Goal: Task Accomplishment & Management: Use online tool/utility

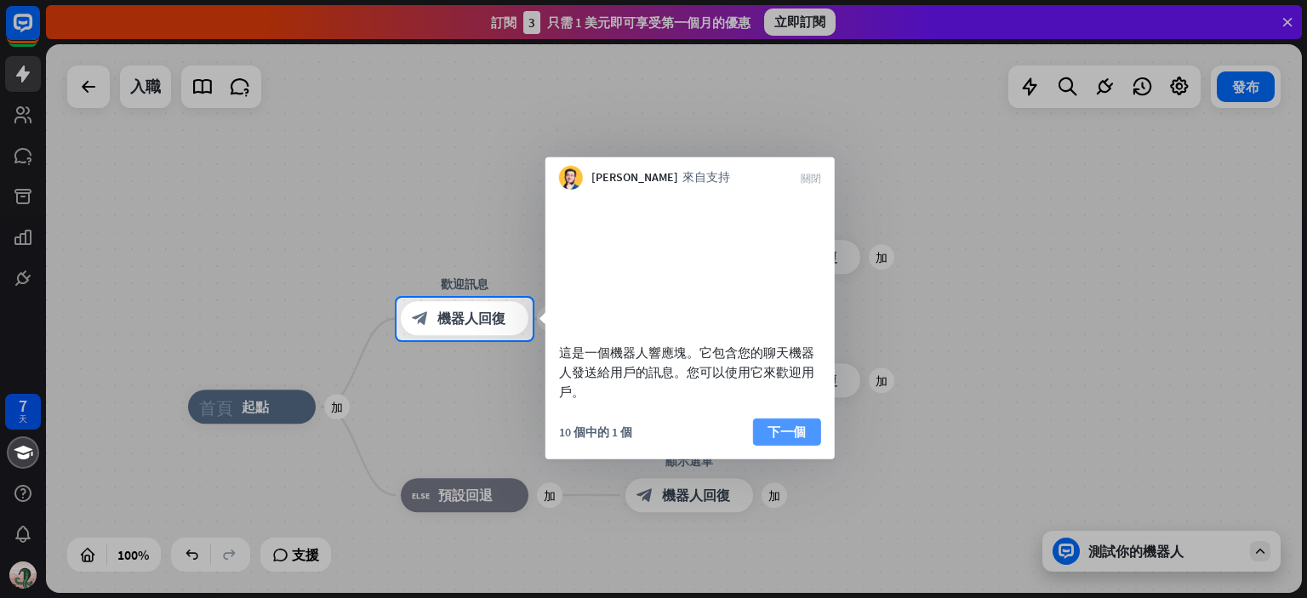
click at [812, 445] on button "下一個" at bounding box center [787, 431] width 68 height 27
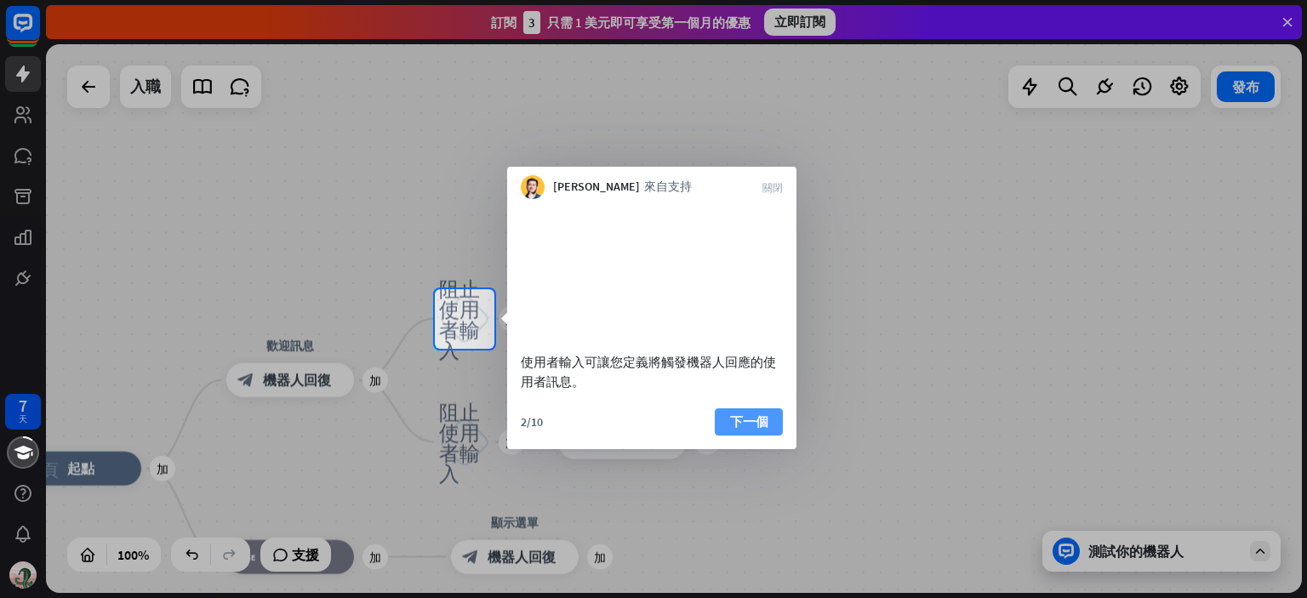
click at [777, 436] on button "下一個" at bounding box center [749, 421] width 68 height 27
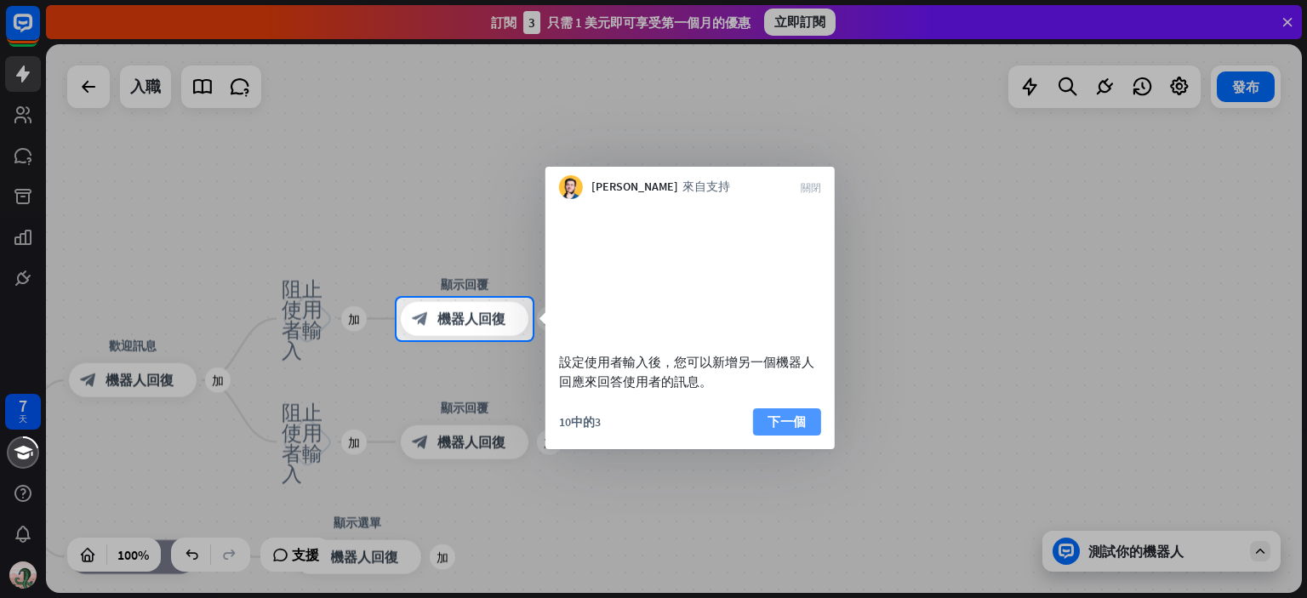
click at [806, 430] on font "下一個" at bounding box center [786, 421] width 38 height 16
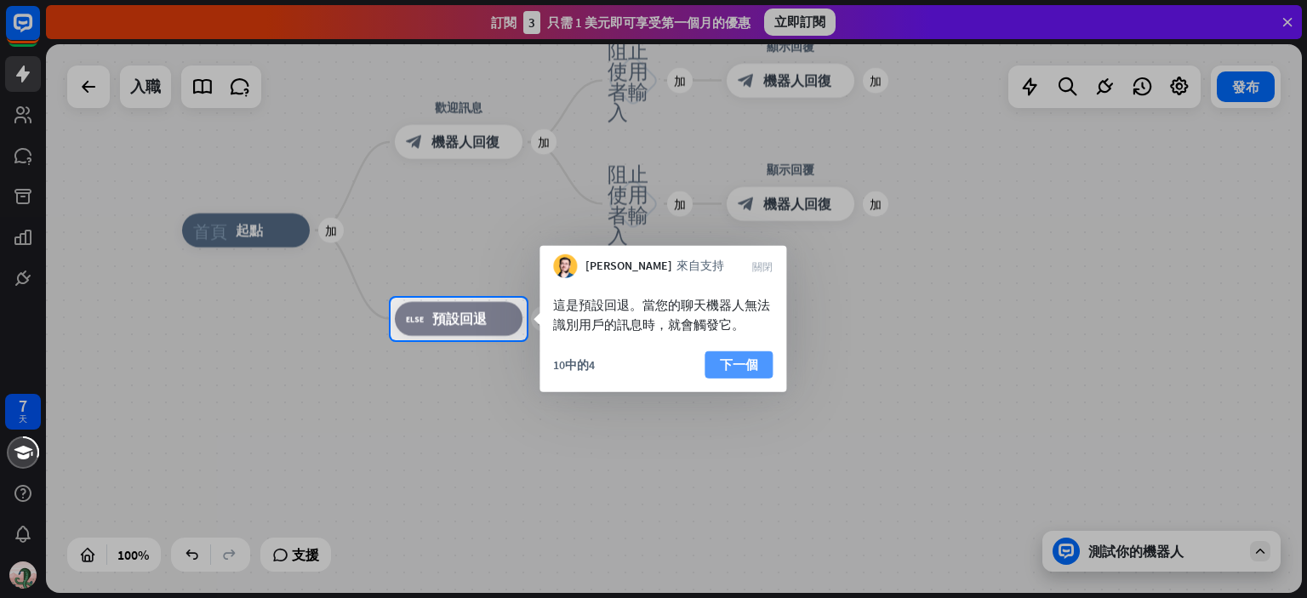
click at [749, 358] on font "下一個" at bounding box center [739, 364] width 38 height 16
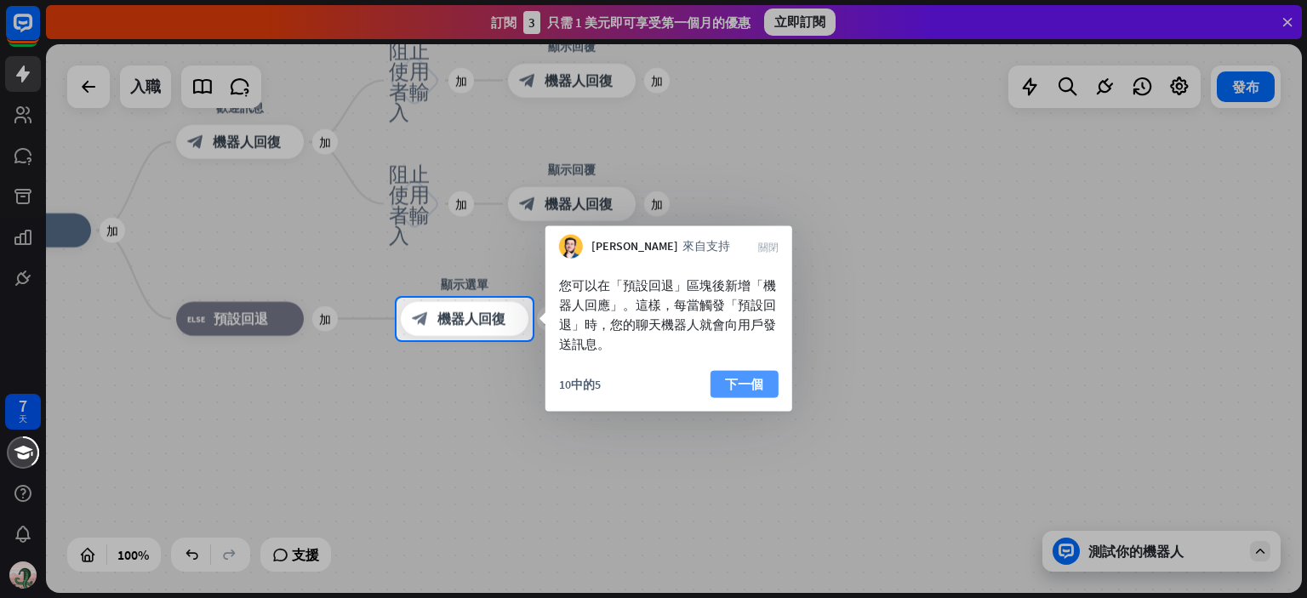
click at [751, 387] on font "下一個" at bounding box center [744, 384] width 38 height 16
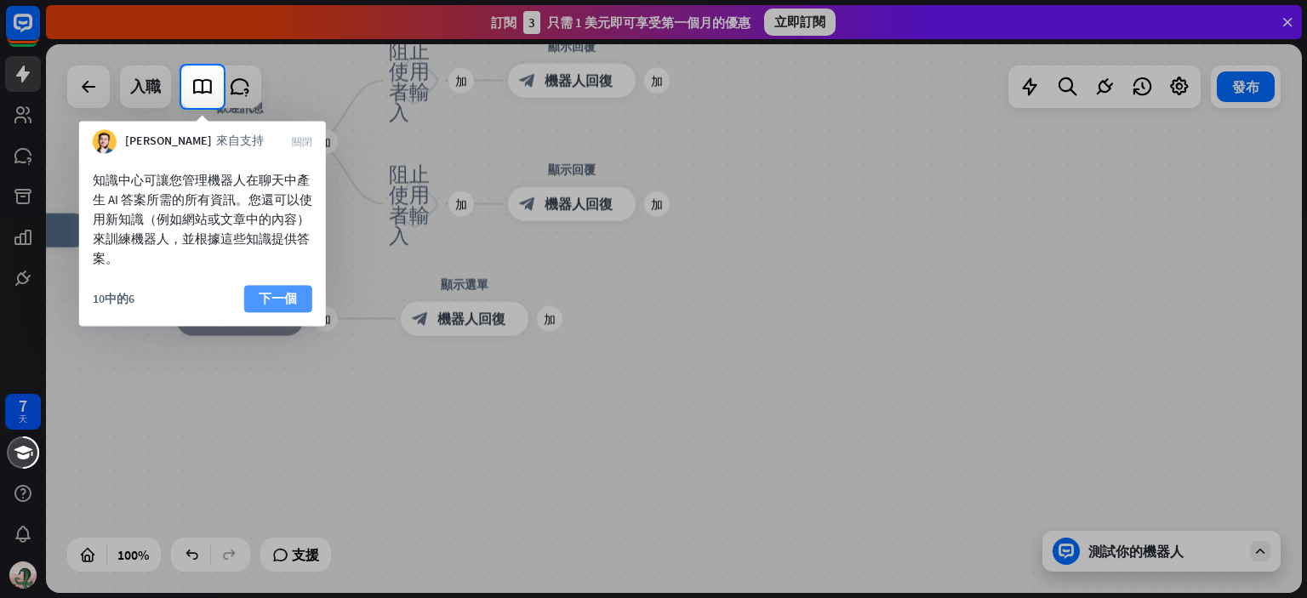
click at [285, 301] on font "下一個" at bounding box center [278, 298] width 38 height 16
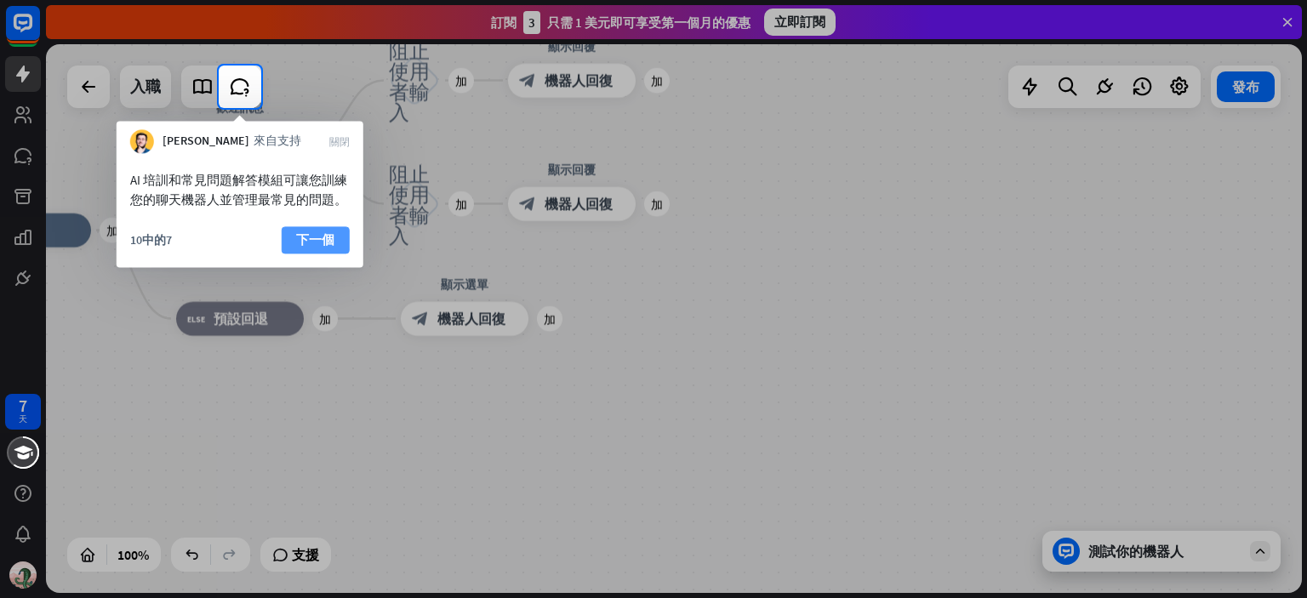
click at [333, 251] on font "下一個" at bounding box center [315, 240] width 38 height 24
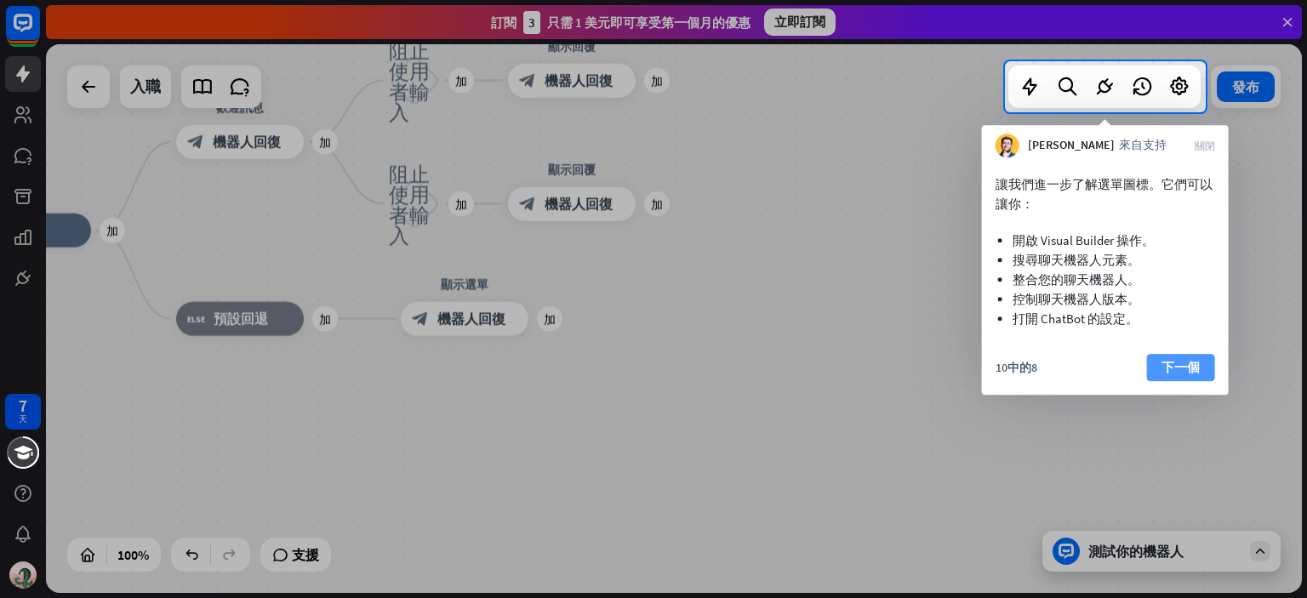
click at [1188, 372] on font "下一個" at bounding box center [1180, 367] width 38 height 16
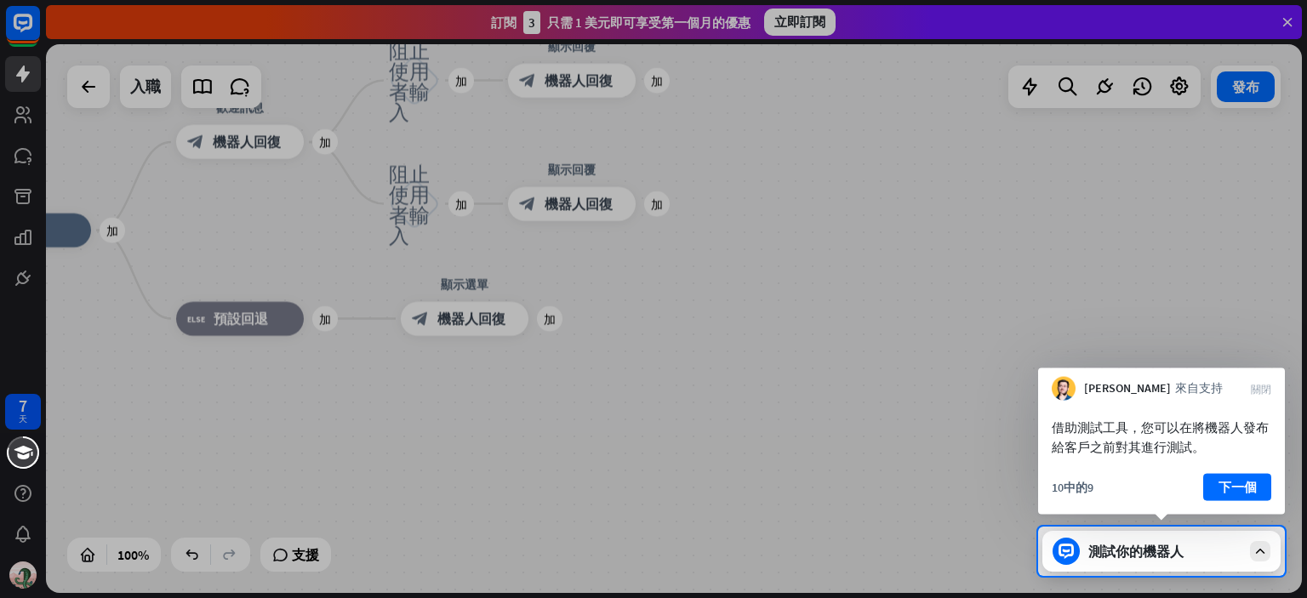
click at [1251, 497] on font "下一個" at bounding box center [1237, 488] width 38 height 24
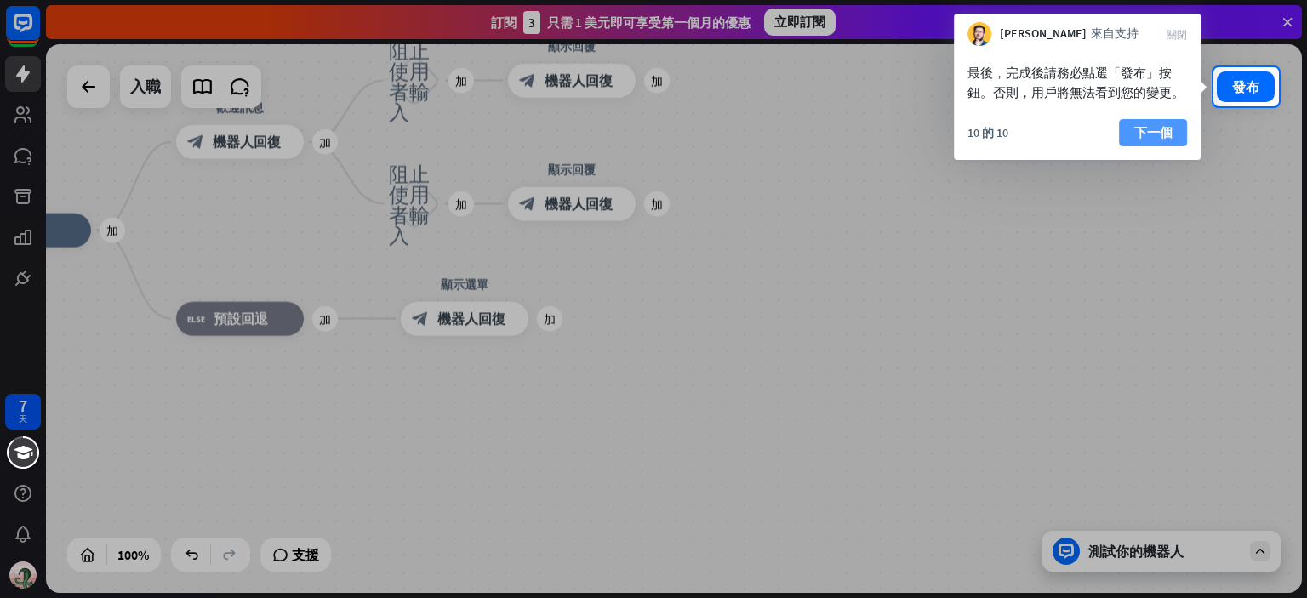
click at [1162, 136] on font "下一個" at bounding box center [1153, 132] width 38 height 16
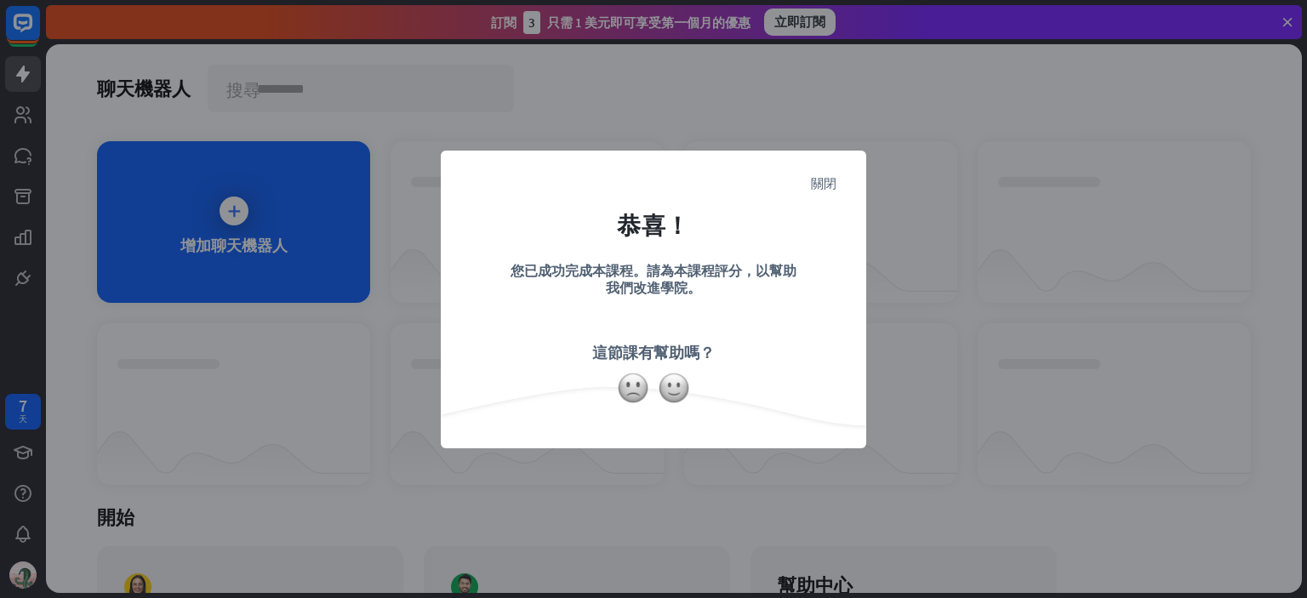
click at [872, 211] on div "關閉 恭喜！ 您已成功完成本課程。請為本課程評分，以幫助我們改進學院。 這節課有幫助嗎？" at bounding box center [653, 299] width 1307 height 598
click at [833, 191] on form "恭喜！ 您已成功完成本課程。請為本課程評分，以幫助我們改進學院。 這節課有幫助嗎？" at bounding box center [653, 273] width 383 height 203
click at [810, 172] on form "恭喜！ 您已成功完成本課程。請為本課程評分，以幫助我們改進學院。 這節課有幫助嗎？" at bounding box center [653, 273] width 383 height 203
click at [819, 174] on form "恭喜！ 您已成功完成本課程。請為本課程評分，以幫助我們改進學院。 這節課有幫助嗎？" at bounding box center [653, 273] width 383 height 203
click at [823, 186] on font "關閉" at bounding box center [824, 182] width 26 height 13
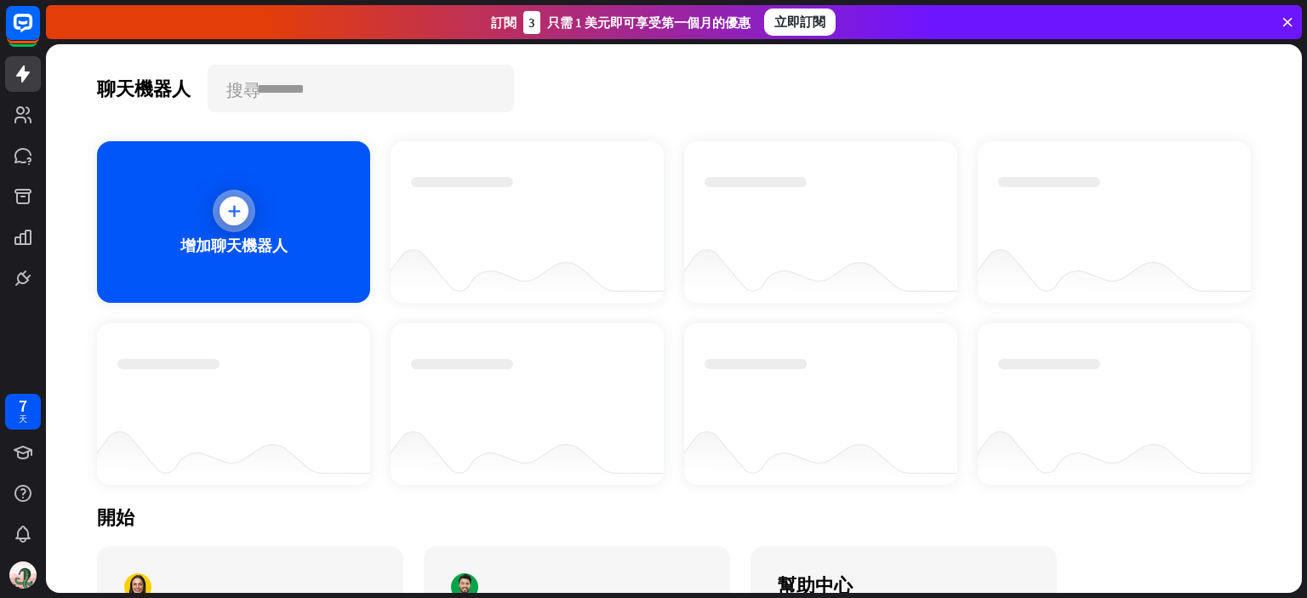
click at [272, 213] on div "增加聊天機器人" at bounding box center [233, 222] width 273 height 162
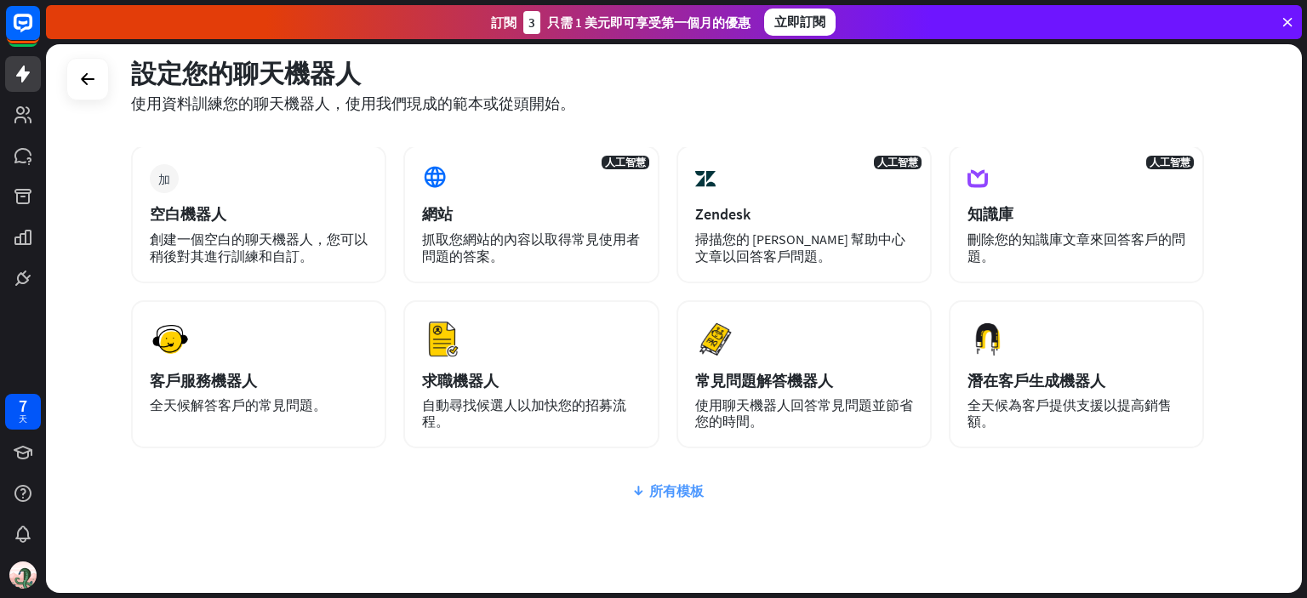
scroll to position [85, 0]
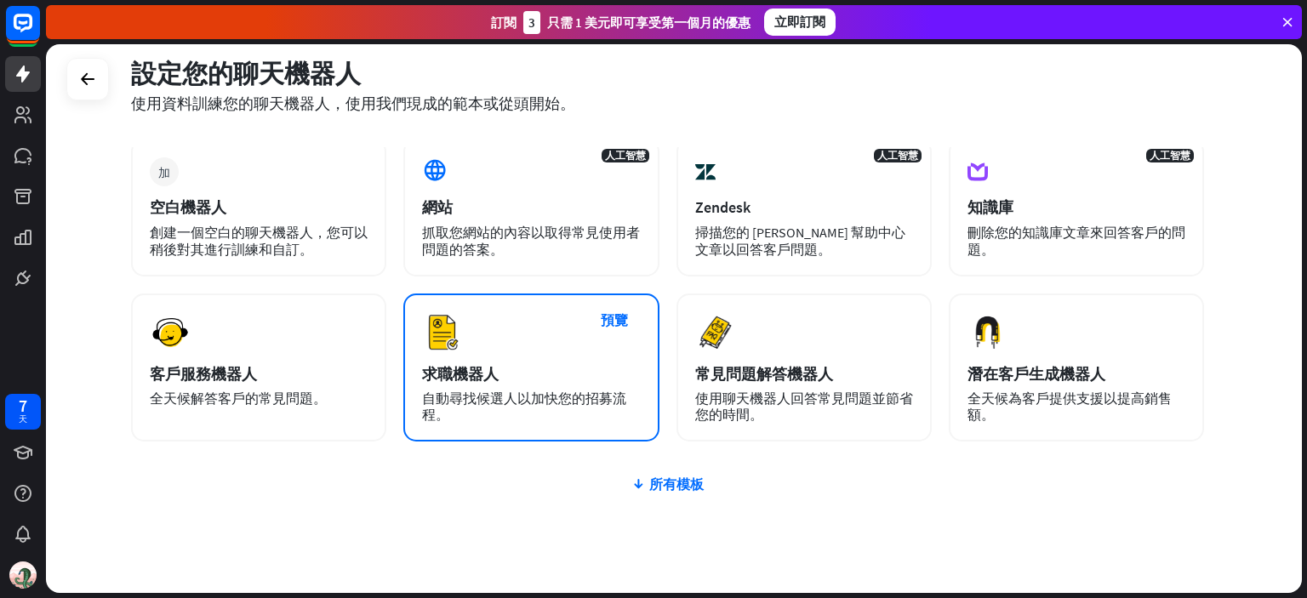
click at [529, 415] on div "自動尋找候選人以加快您的招募流程。" at bounding box center [531, 406] width 218 height 32
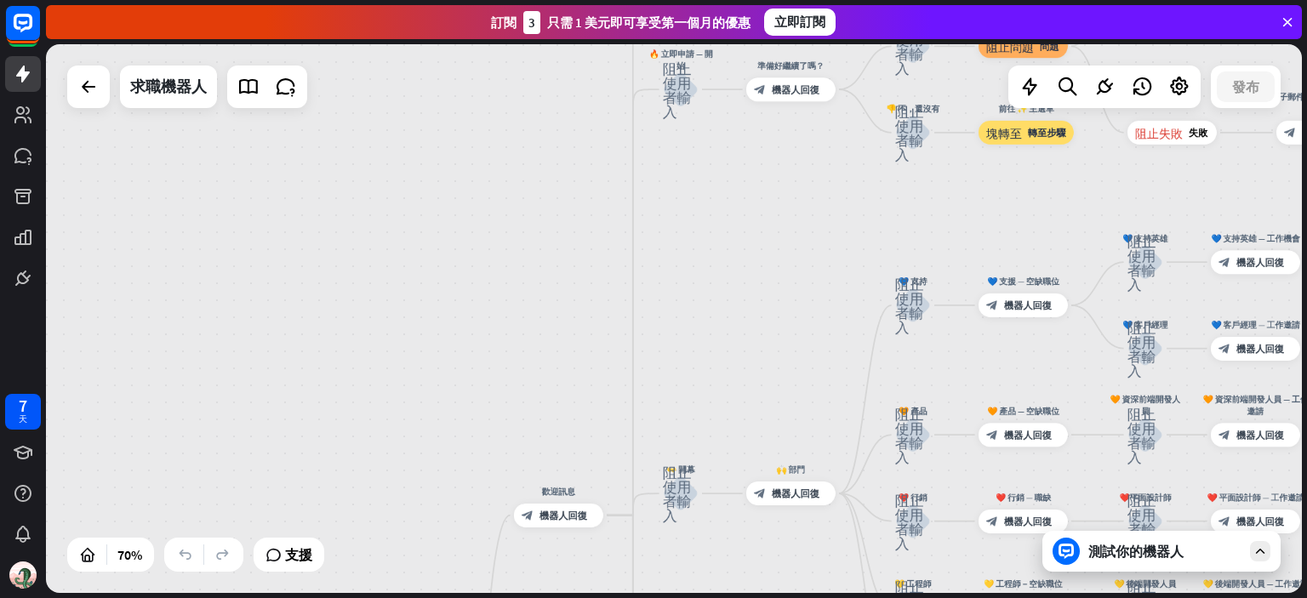
drag, startPoint x: 887, startPoint y: 134, endPoint x: 728, endPoint y: 554, distance: 448.6
click at [730, 558] on div "首頁_2 起點 歡迎訊息 block_bot_response 機器人回復 ✨ 主選單 阻止使用者輸入 主選單 block_bot_response 機器人回…" at bounding box center [674, 318] width 1256 height 549
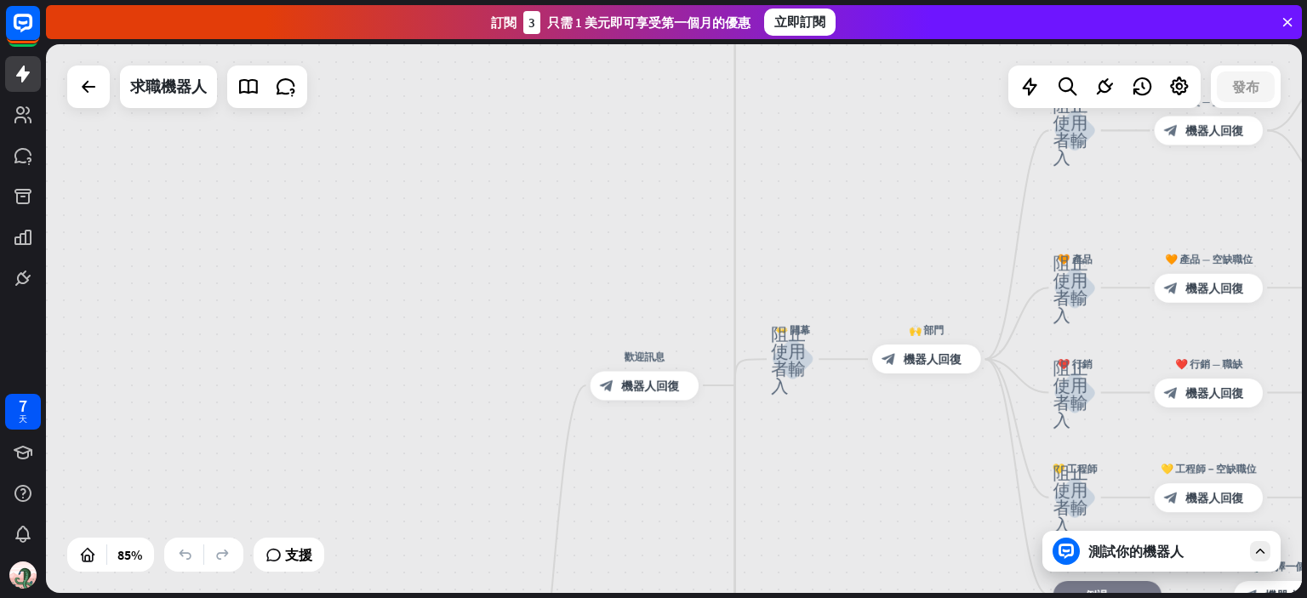
drag, startPoint x: 422, startPoint y: 309, endPoint x: 521, endPoint y: 182, distance: 161.2
click at [521, 183] on div "首頁_2 起點 歡迎訊息 block_bot_response 機器人回復 ✨ 主選單 阻止使用者輸入 主選單 block_bot_response 機器人回…" at bounding box center [674, 318] width 1256 height 549
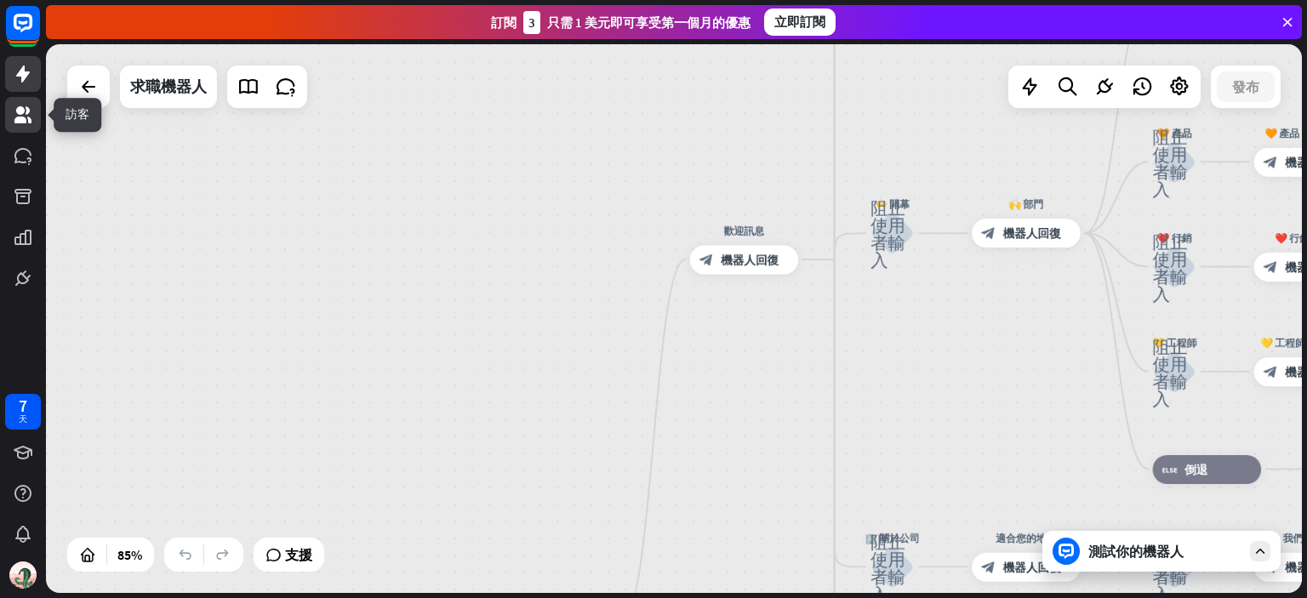
click at [20, 112] on icon at bounding box center [22, 114] width 17 height 17
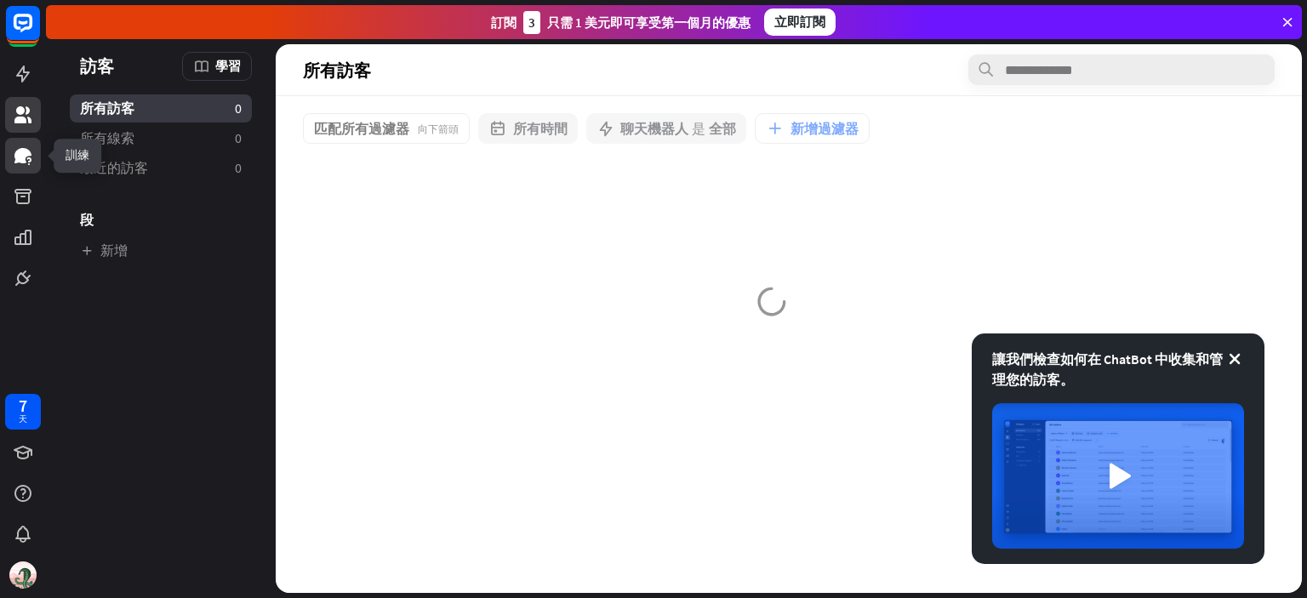
click at [22, 150] on icon at bounding box center [22, 155] width 17 height 15
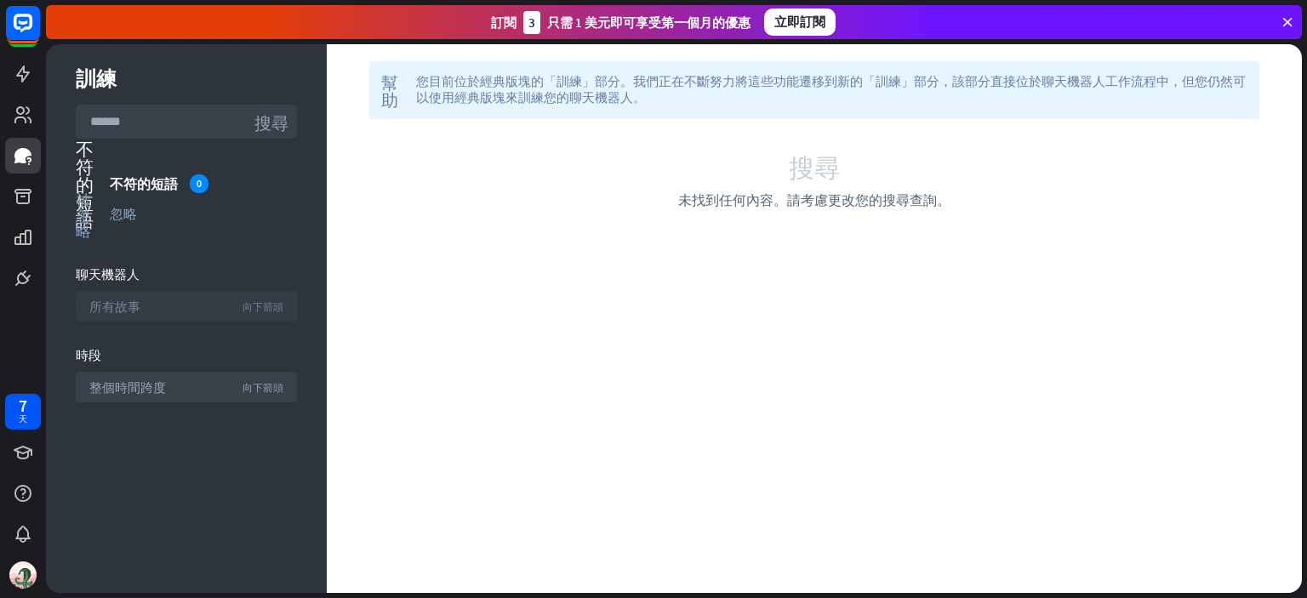
click at [131, 307] on font "所有故事" at bounding box center [114, 307] width 51 height 16
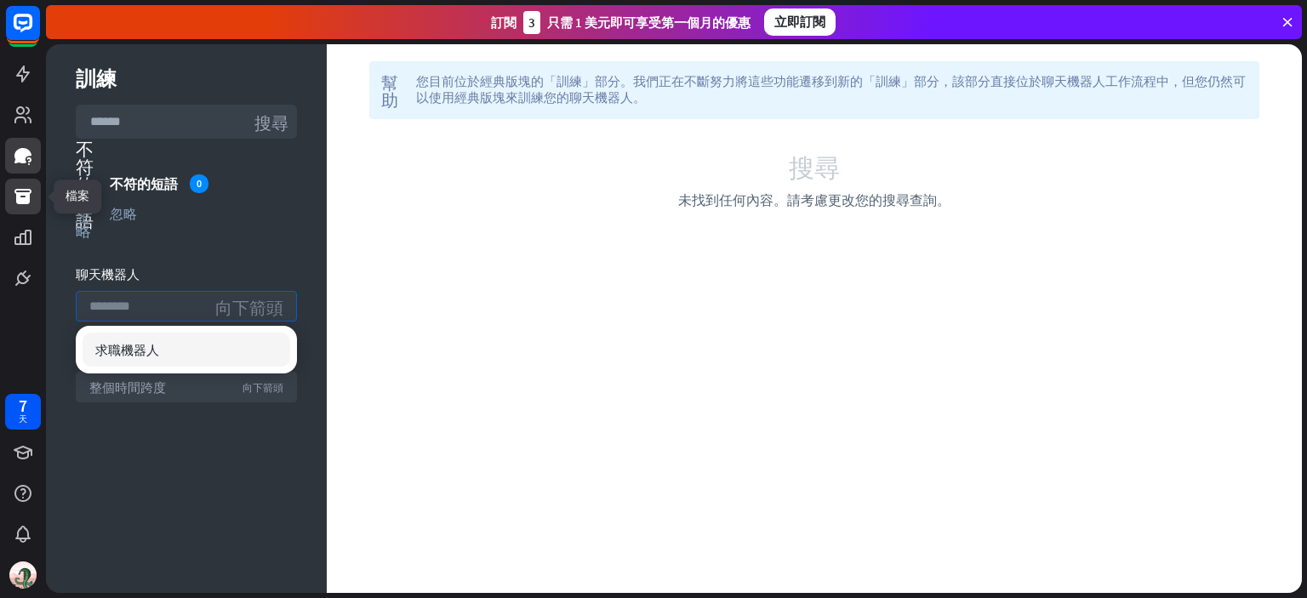
click at [23, 197] on icon at bounding box center [22, 196] width 17 height 15
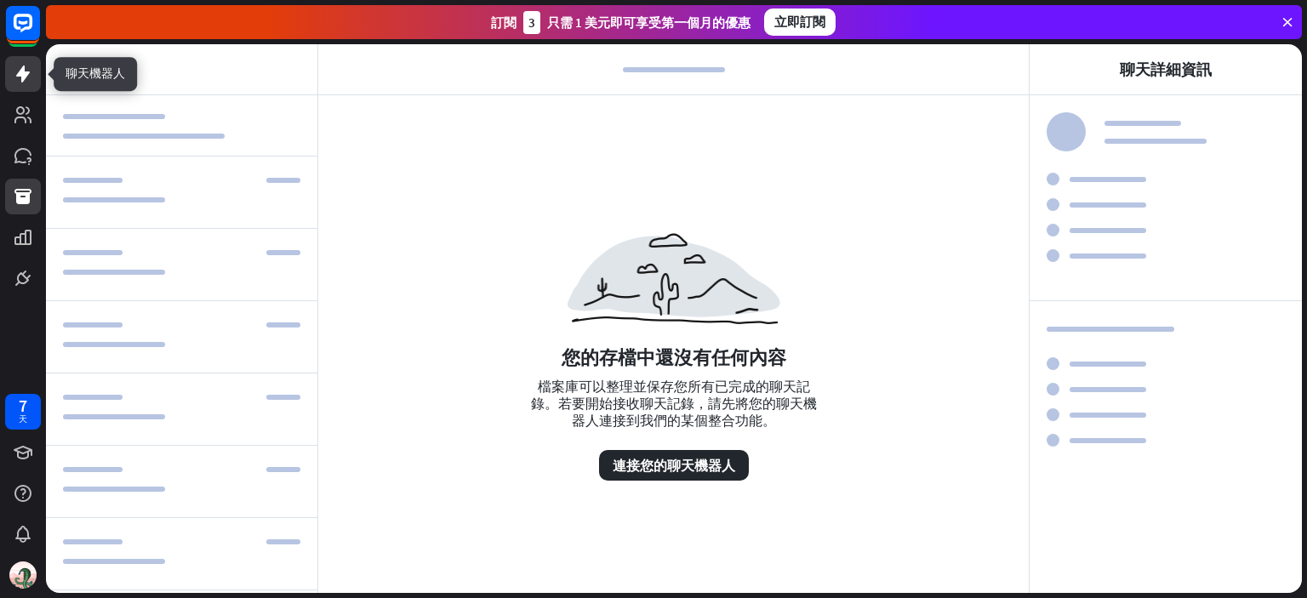
click at [21, 75] on icon at bounding box center [23, 74] width 14 height 17
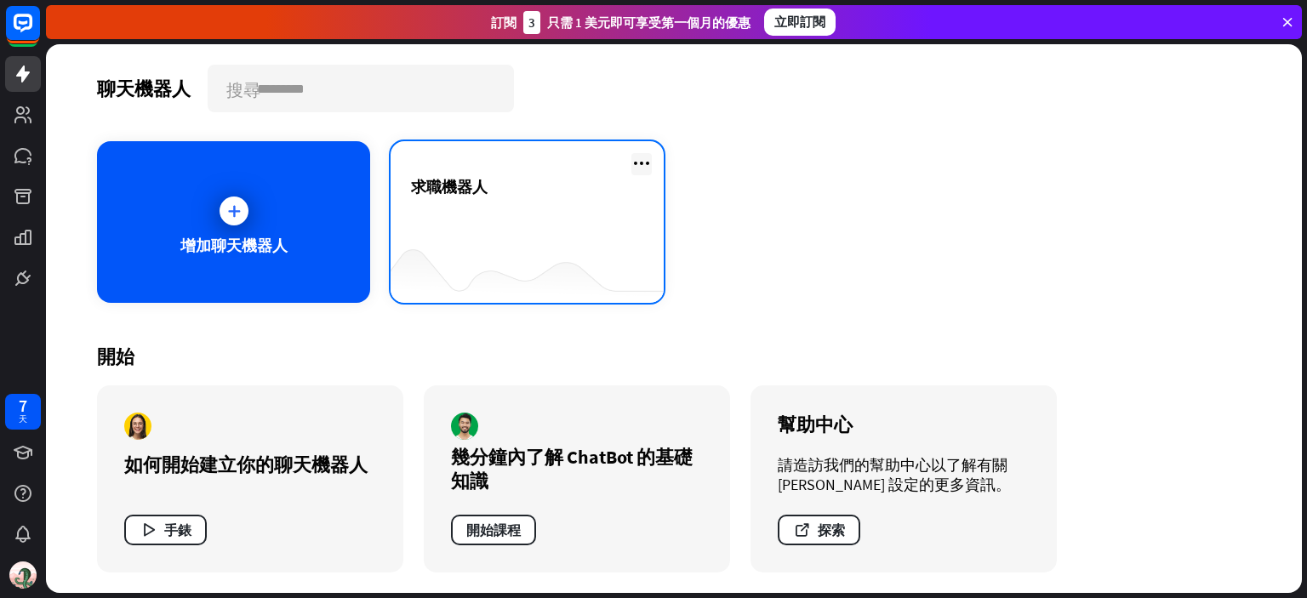
click at [648, 162] on icon at bounding box center [641, 163] width 20 height 20
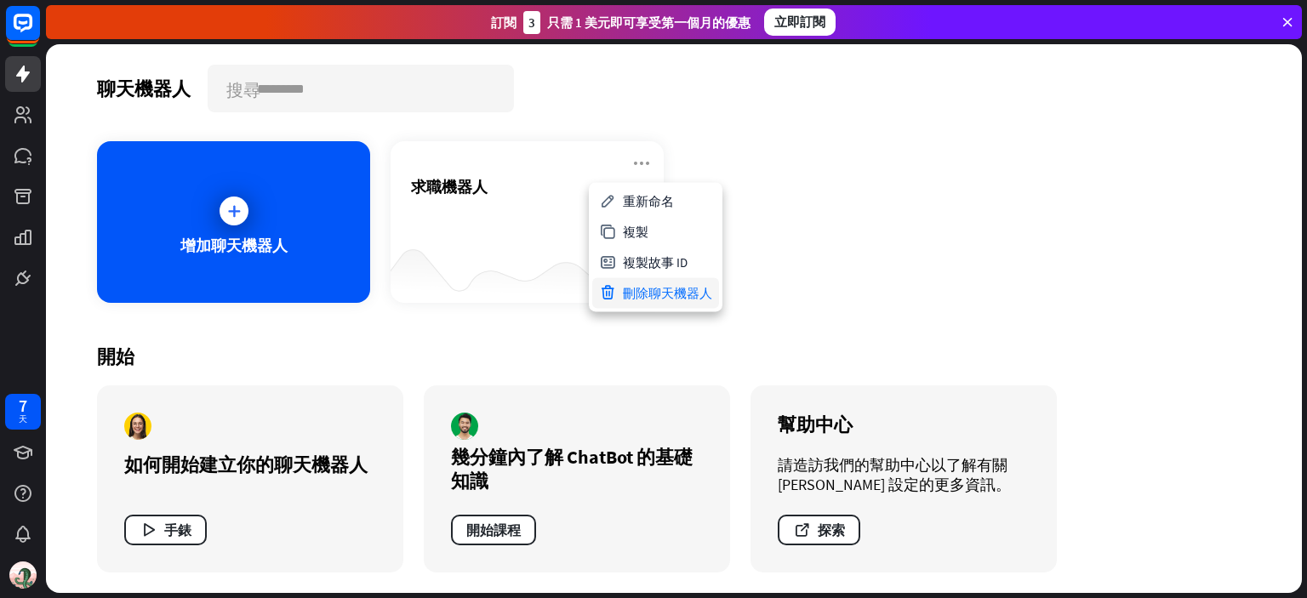
click at [687, 287] on font "刪除聊天機器人" at bounding box center [667, 293] width 89 height 16
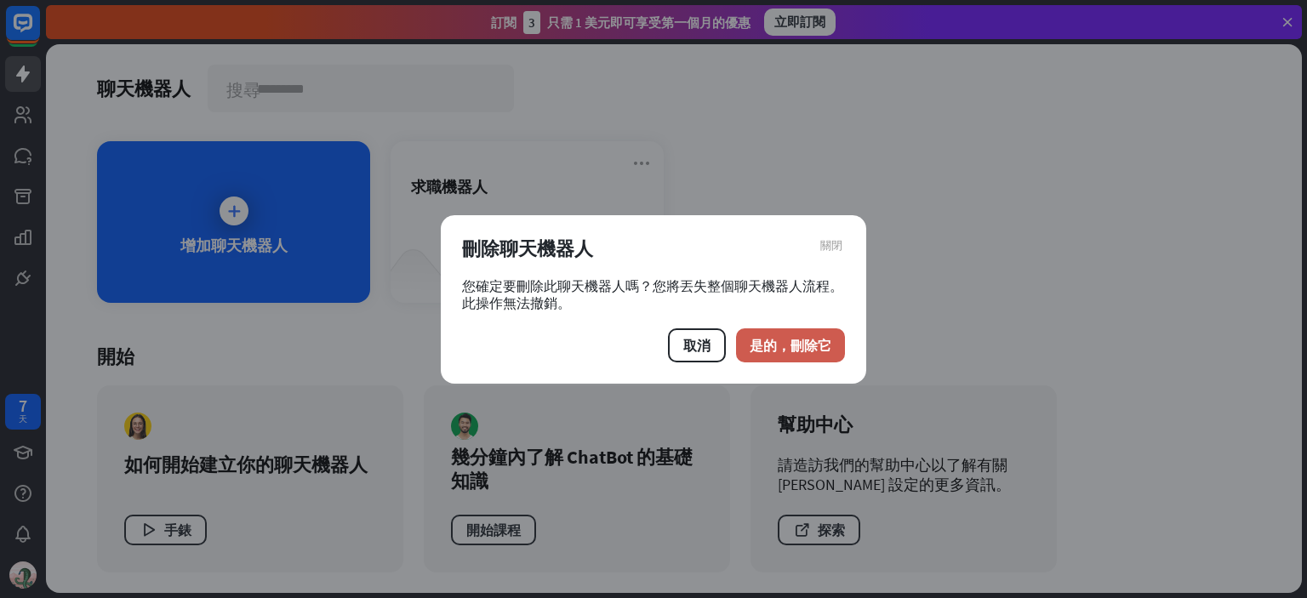
click at [766, 337] on font "是的，刪除它" at bounding box center [790, 345] width 82 height 17
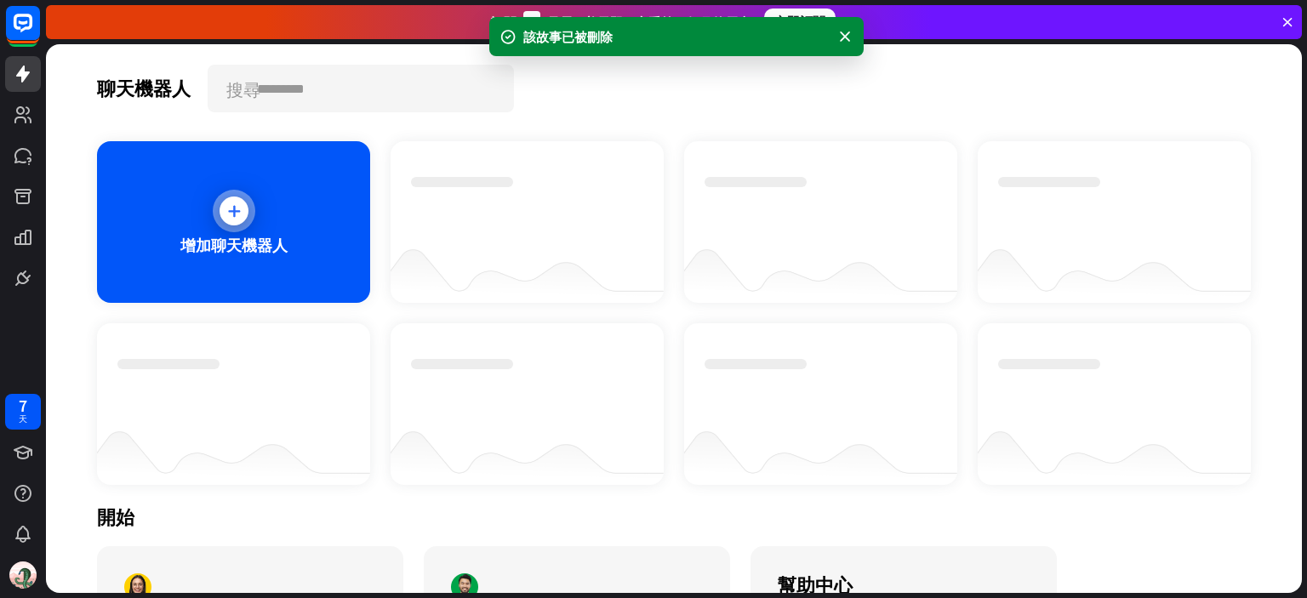
click at [251, 224] on div "增加聊天機器人" at bounding box center [233, 222] width 273 height 162
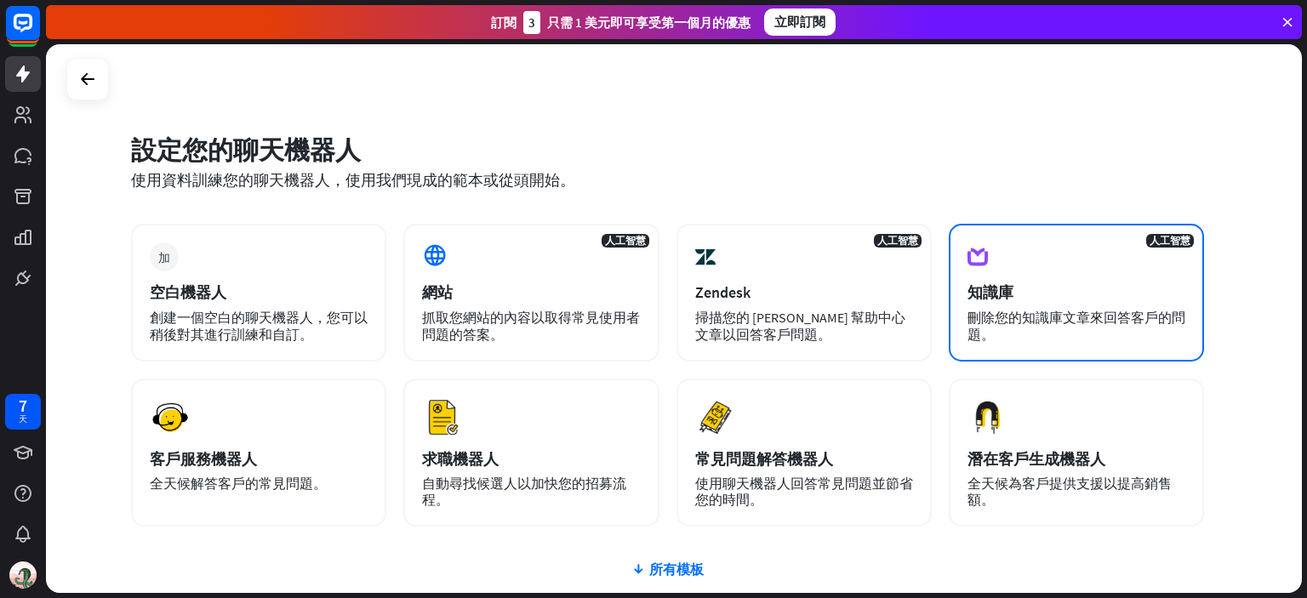
click at [1054, 285] on div "知識庫" at bounding box center [1076, 292] width 218 height 20
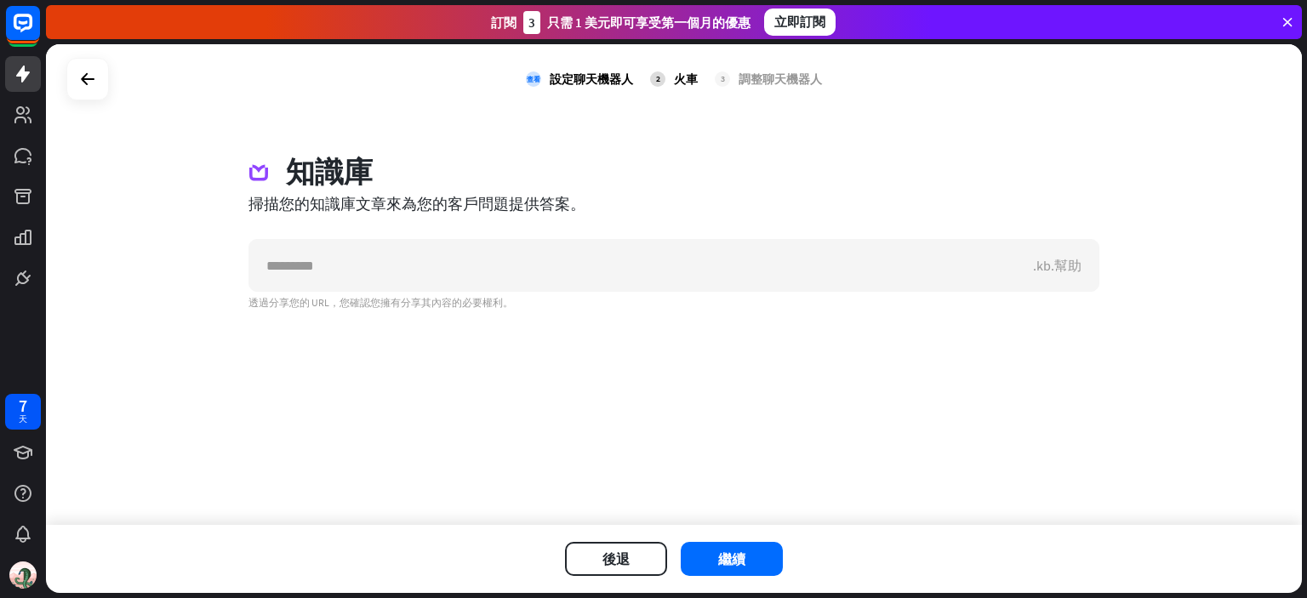
click at [542, 292] on div ".kb.幫助 透過分享您的 URL，您確認您擁有分享其內容的必要權利。" at bounding box center [673, 274] width 851 height 71
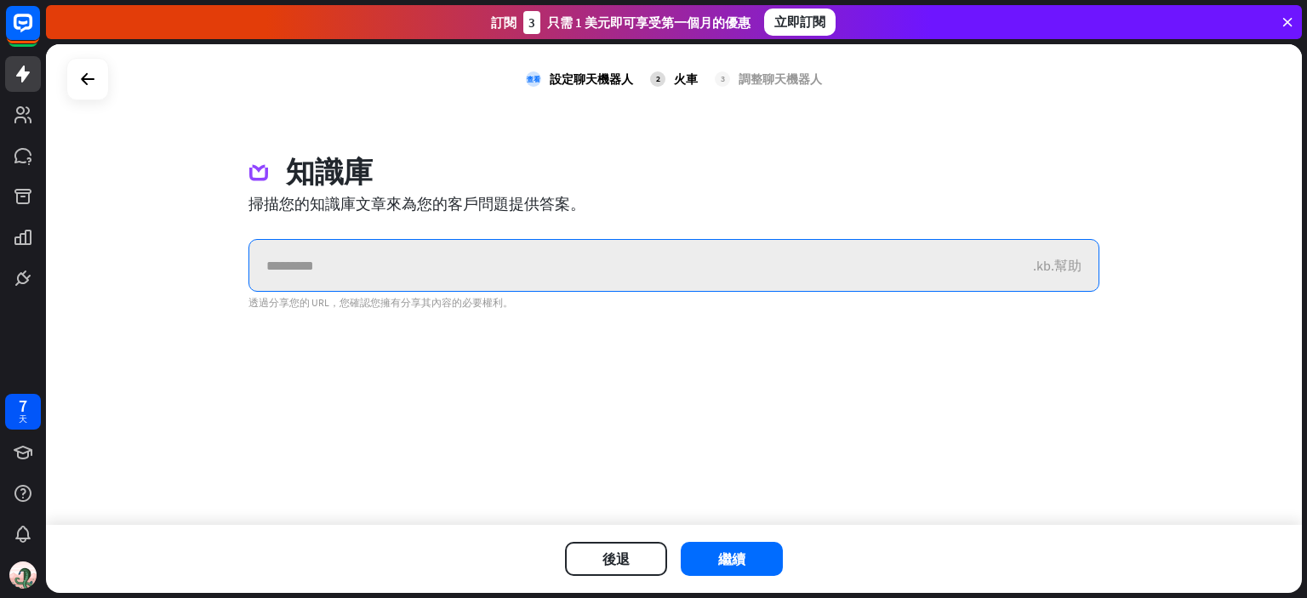
click at [544, 261] on input "text" at bounding box center [641, 265] width 784 height 51
paste input "******"
type input "*"
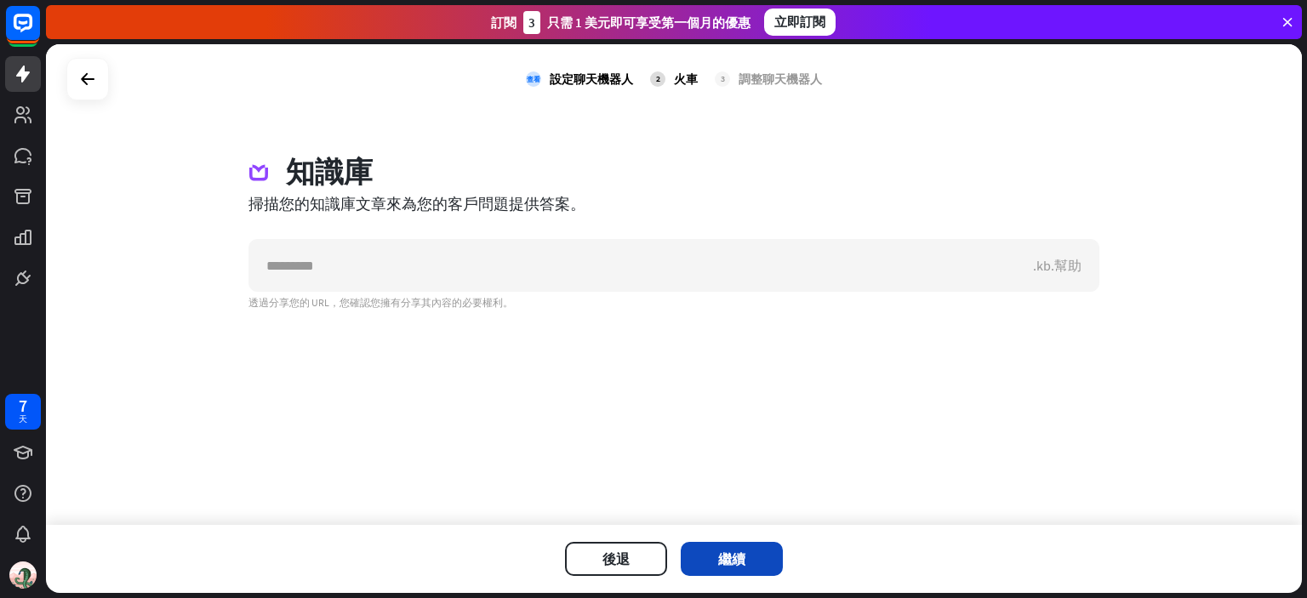
click at [732, 554] on font "繼續" at bounding box center [731, 558] width 27 height 17
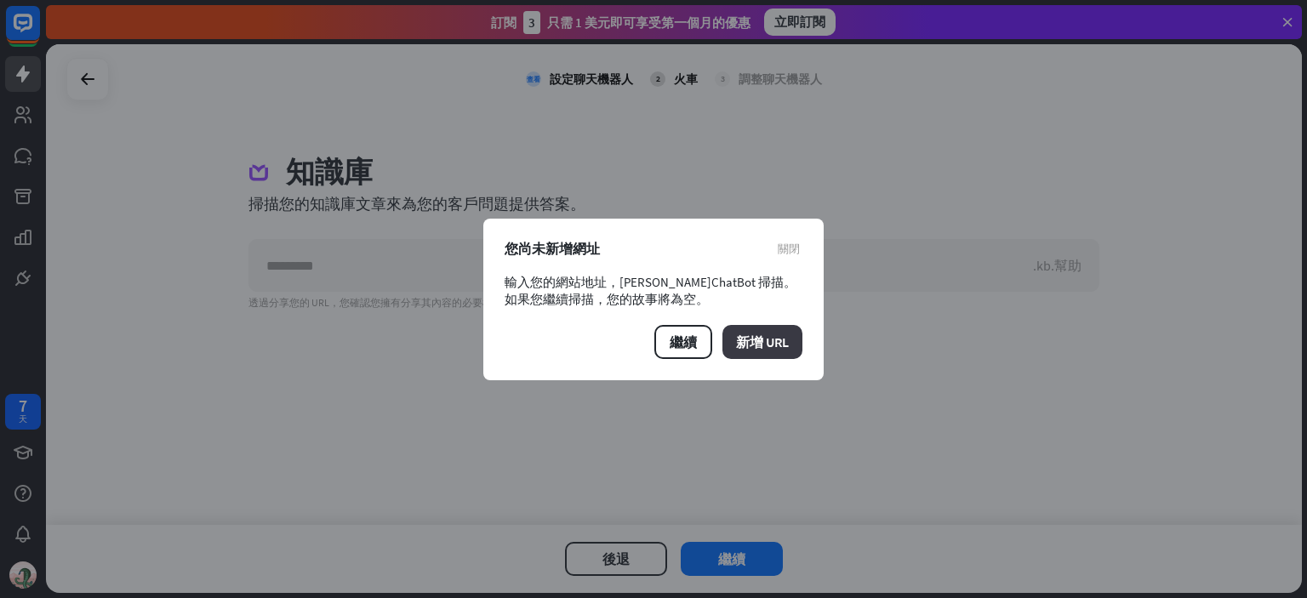
click at [759, 338] on font "新增 URL" at bounding box center [762, 341] width 53 height 17
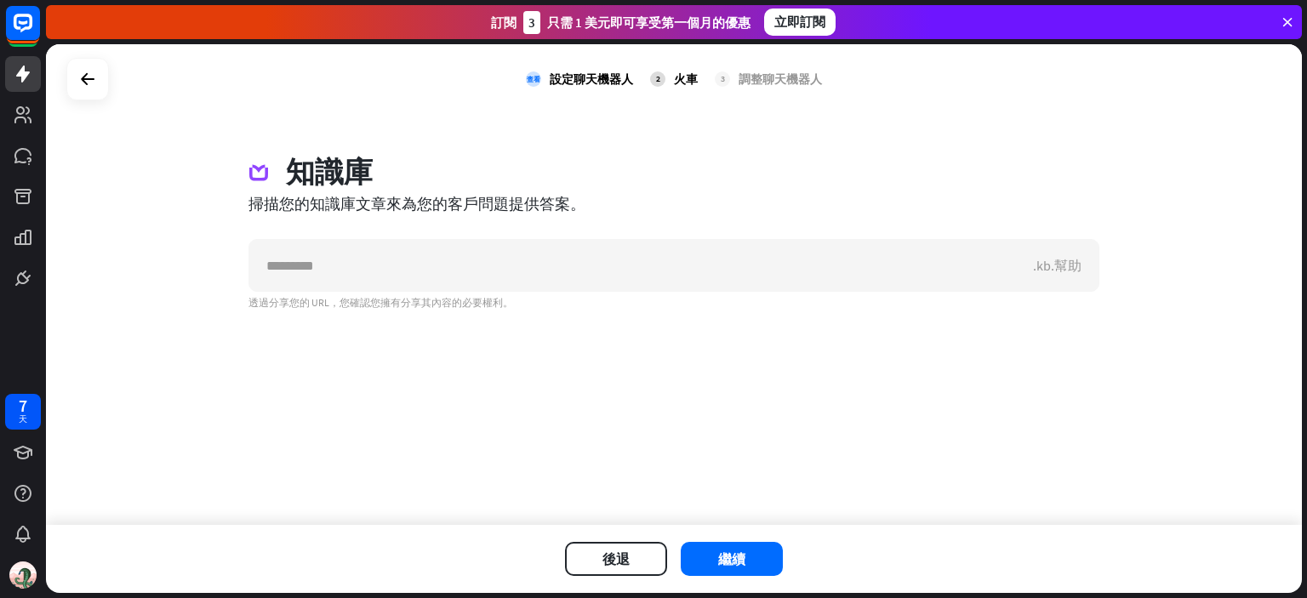
click at [684, 81] on font "火車" at bounding box center [686, 78] width 24 height 15
click at [729, 570] on button "繼續" at bounding box center [732, 559] width 102 height 34
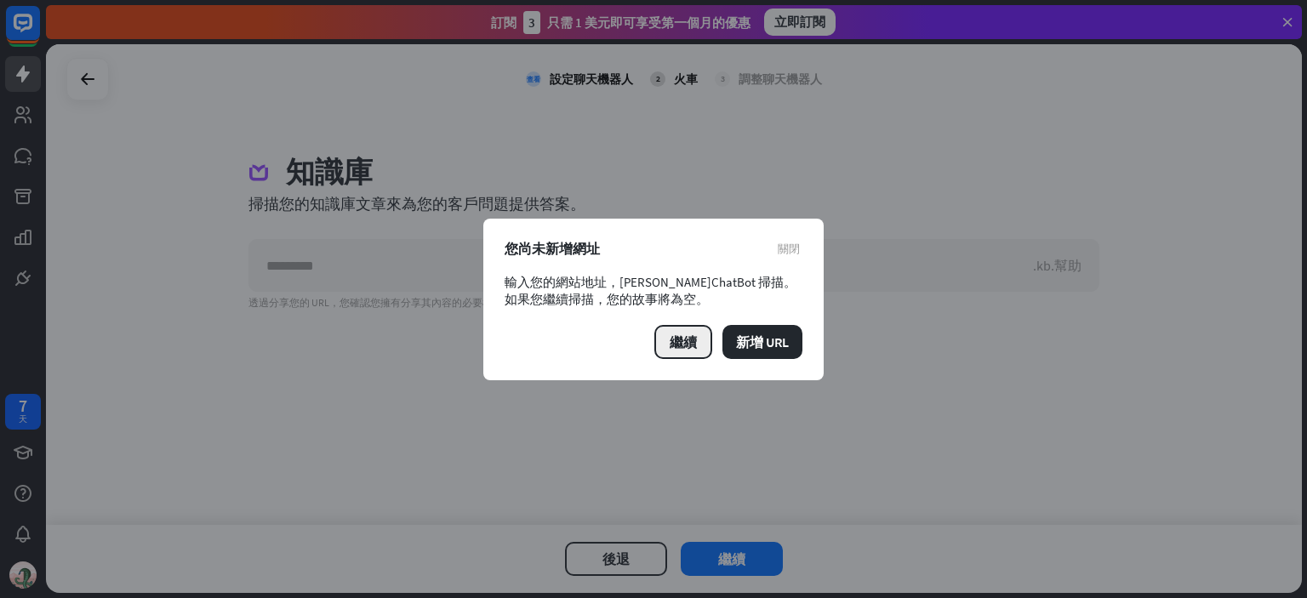
click at [684, 343] on font "繼續" at bounding box center [683, 341] width 27 height 17
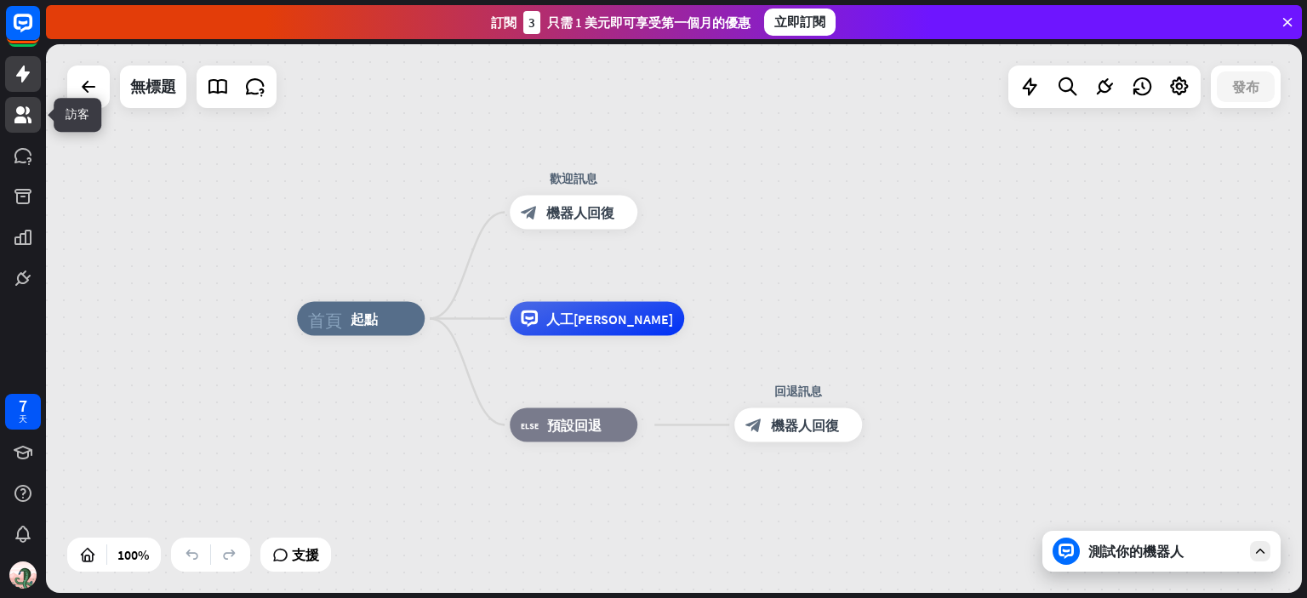
click at [37, 118] on link at bounding box center [23, 115] width 36 height 36
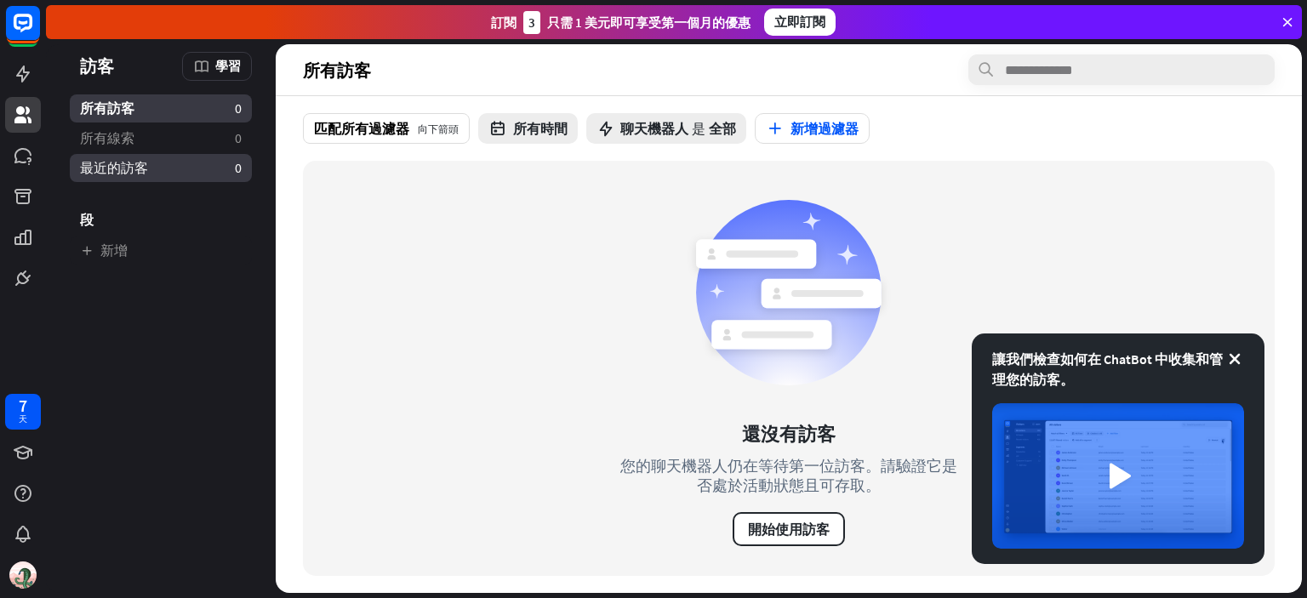
click at [163, 152] on ul "所有訪客 0 所有線索 0 最近的訪客 0 [PERSON_NAME]" at bounding box center [161, 179] width 230 height 170
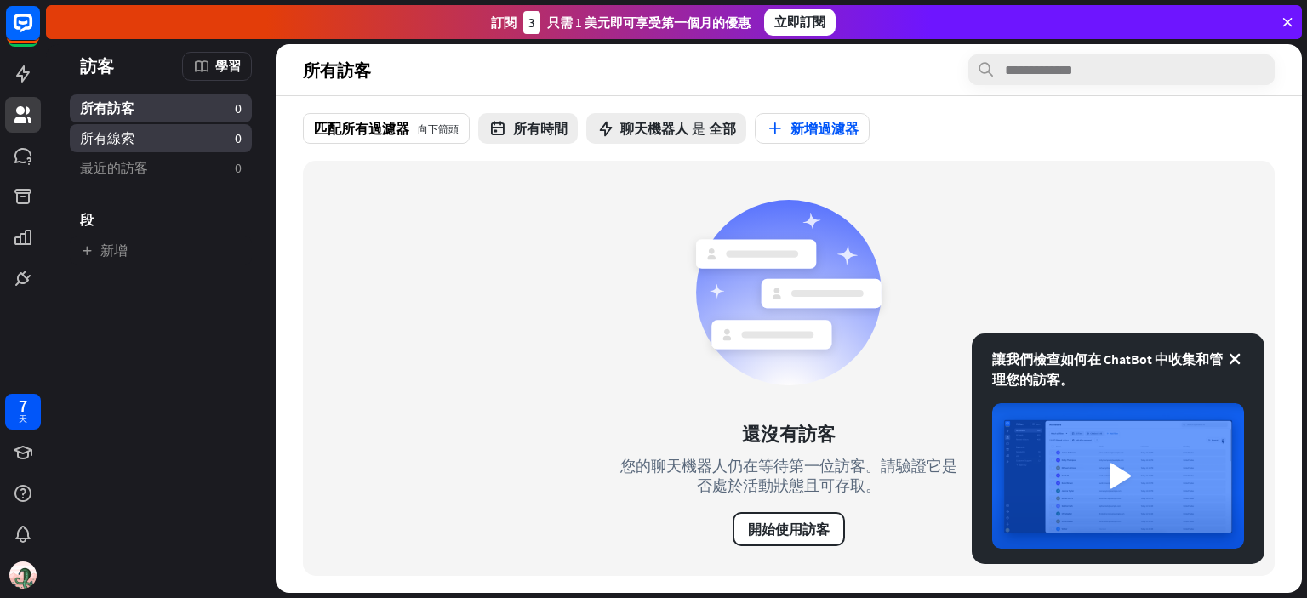
click at [142, 140] on link "所有線索 0" at bounding box center [161, 138] width 182 height 28
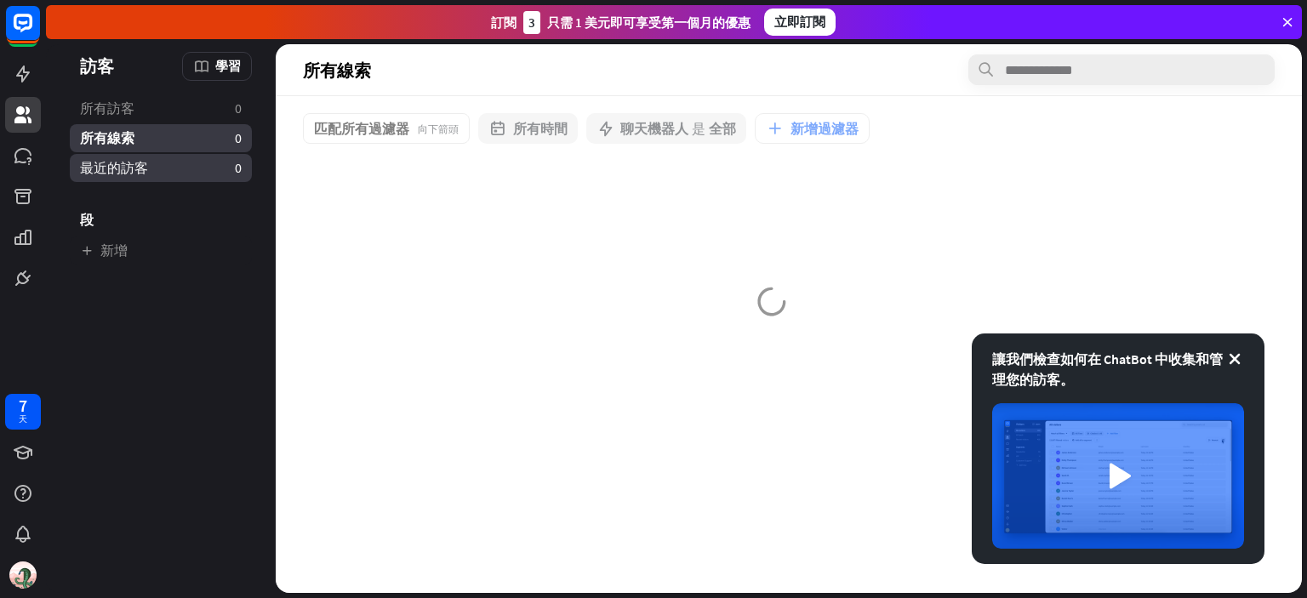
click at [164, 169] on link "最近的訪客 0" at bounding box center [161, 168] width 182 height 28
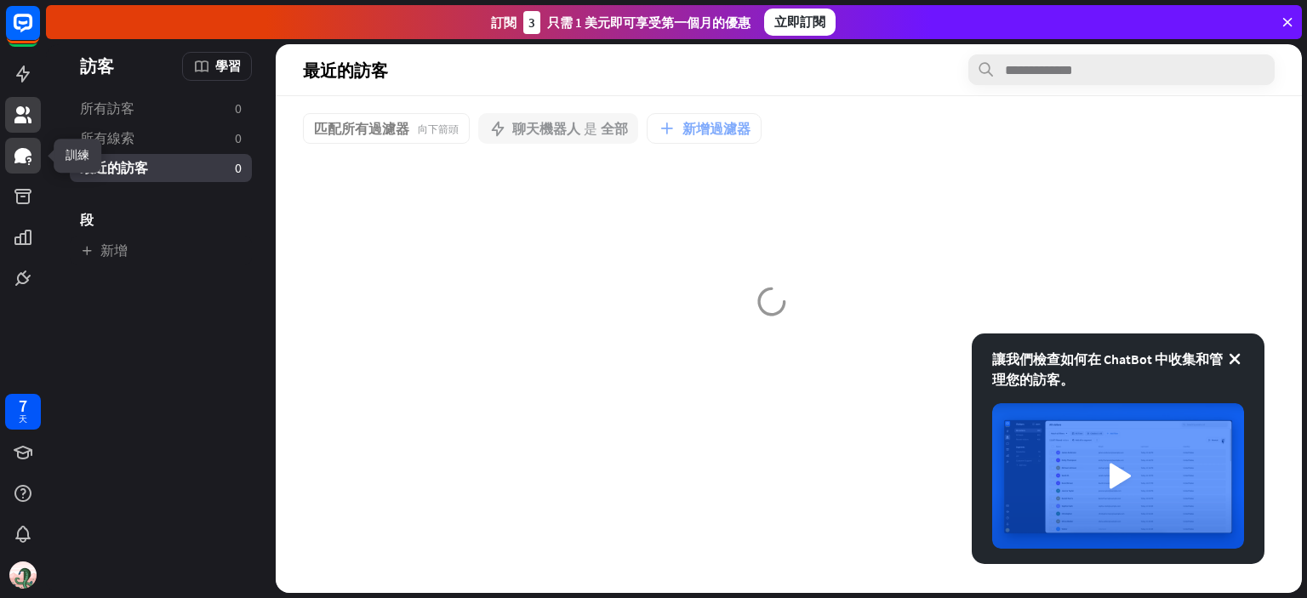
click at [20, 162] on icon at bounding box center [23, 155] width 20 height 20
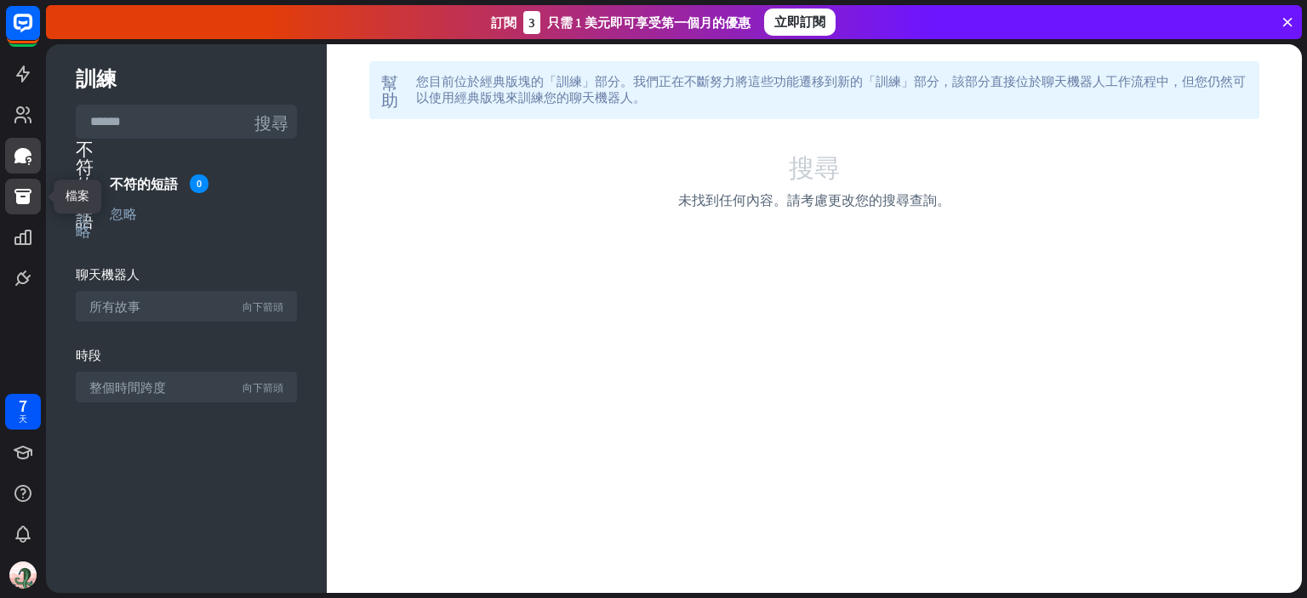
click at [31, 203] on icon at bounding box center [23, 196] width 20 height 20
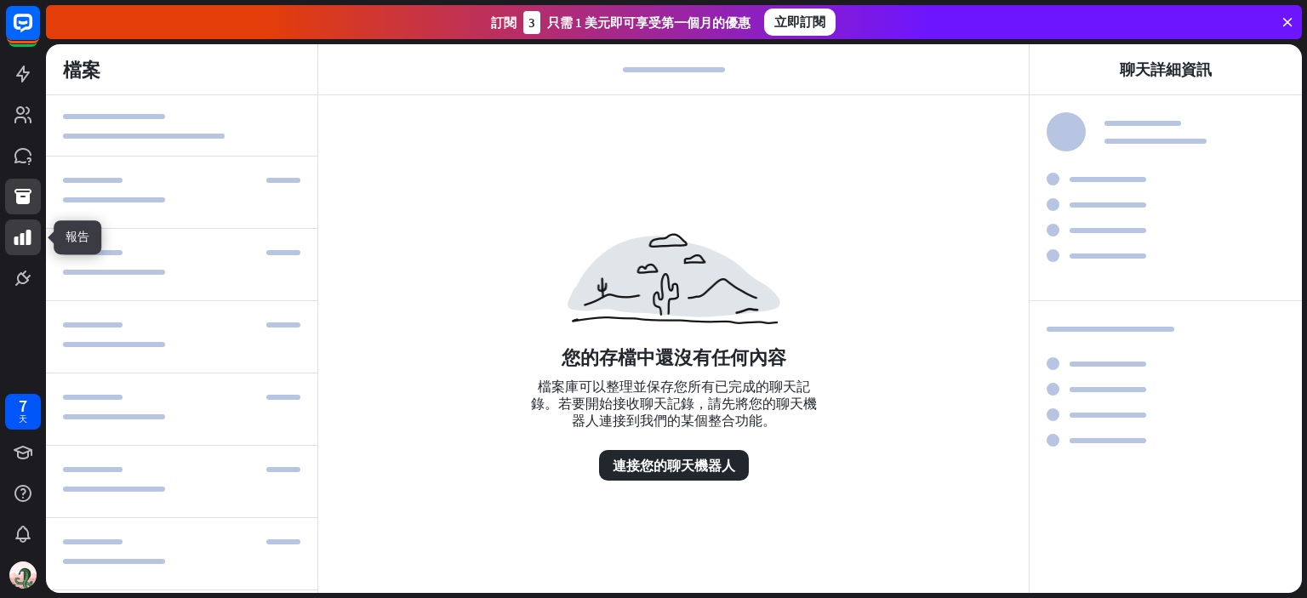
click at [20, 232] on icon at bounding box center [23, 237] width 20 height 20
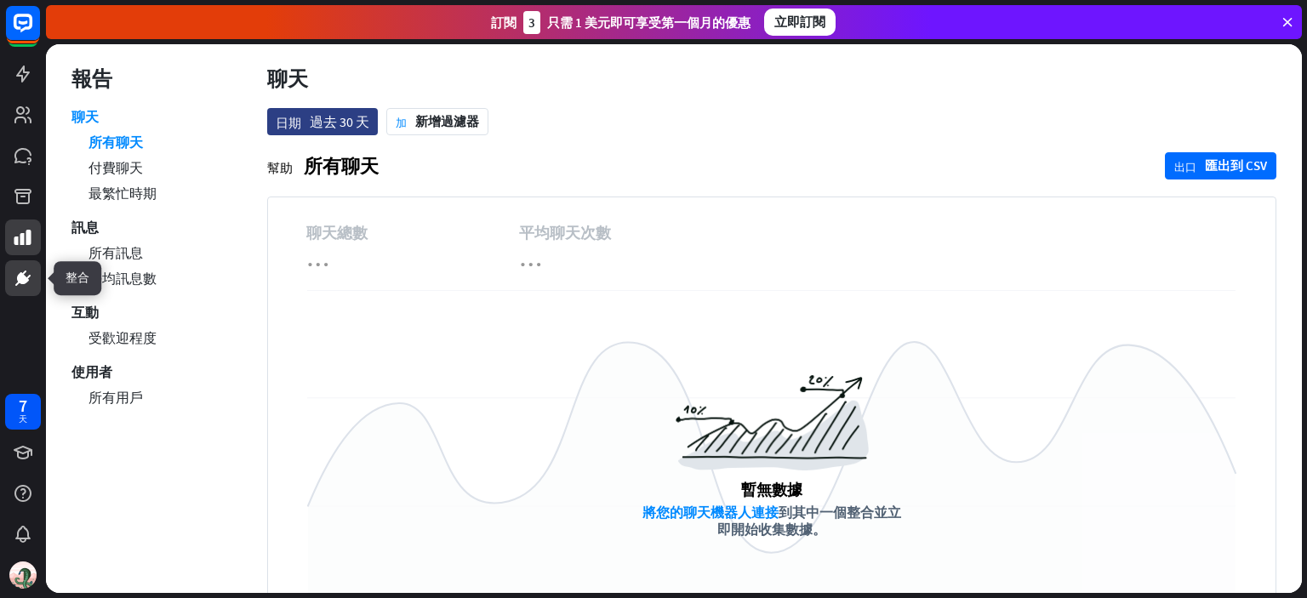
click at [10, 265] on link at bounding box center [23, 278] width 36 height 36
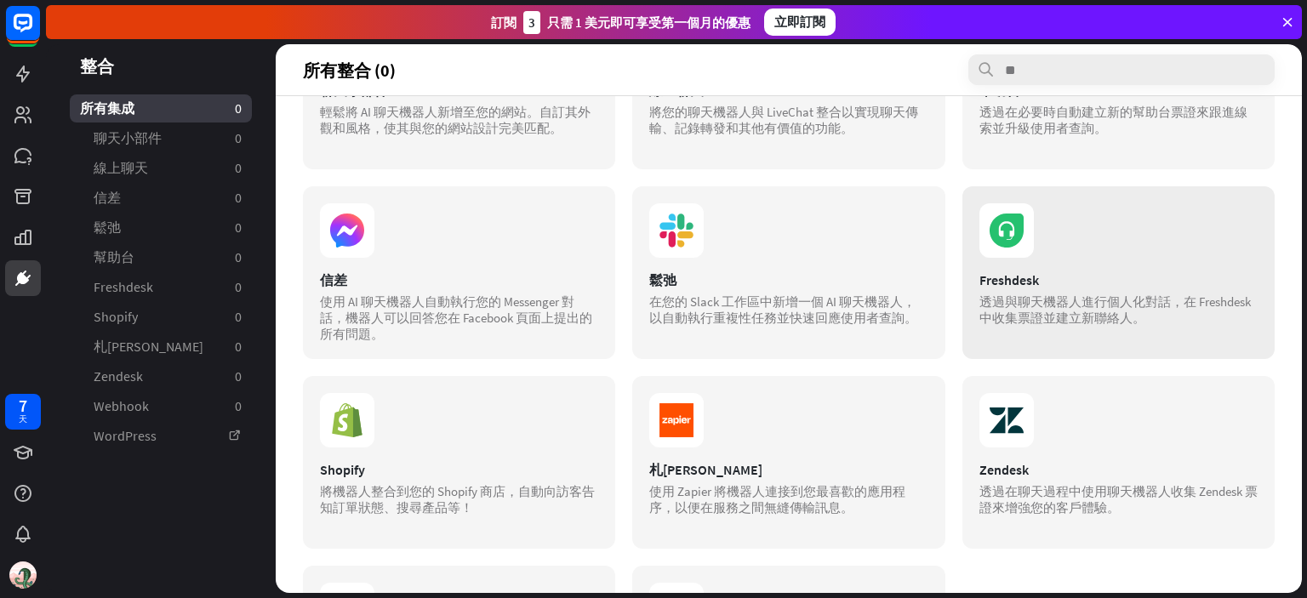
scroll to position [255, 0]
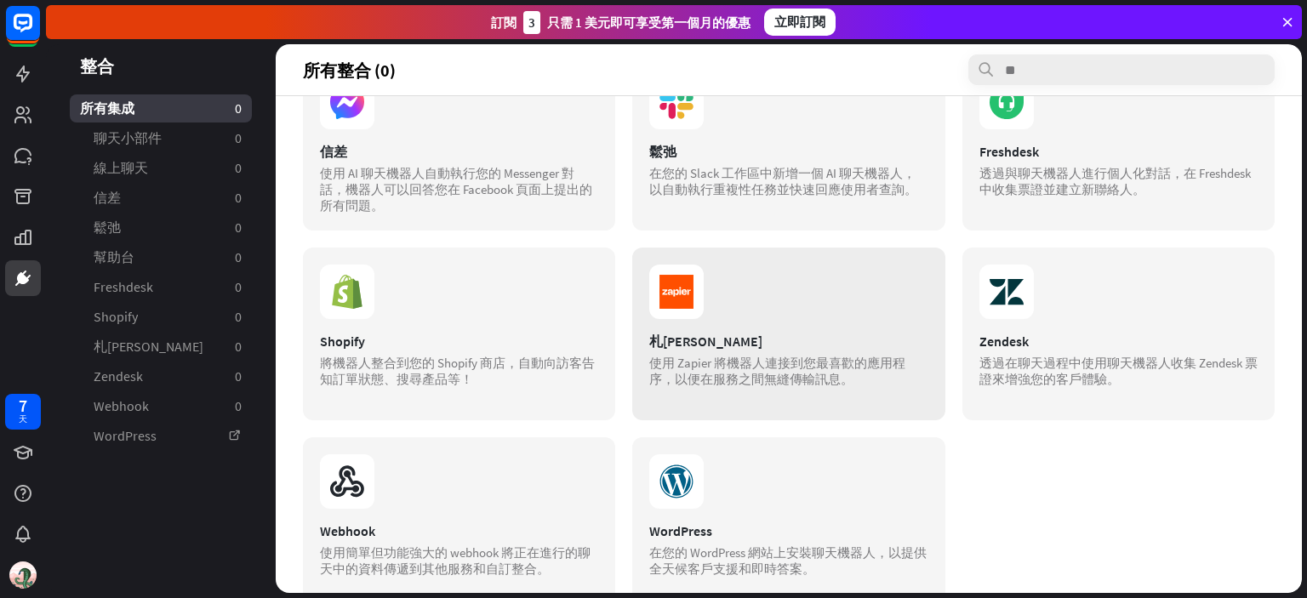
click at [683, 300] on rect at bounding box center [676, 292] width 34 height 34
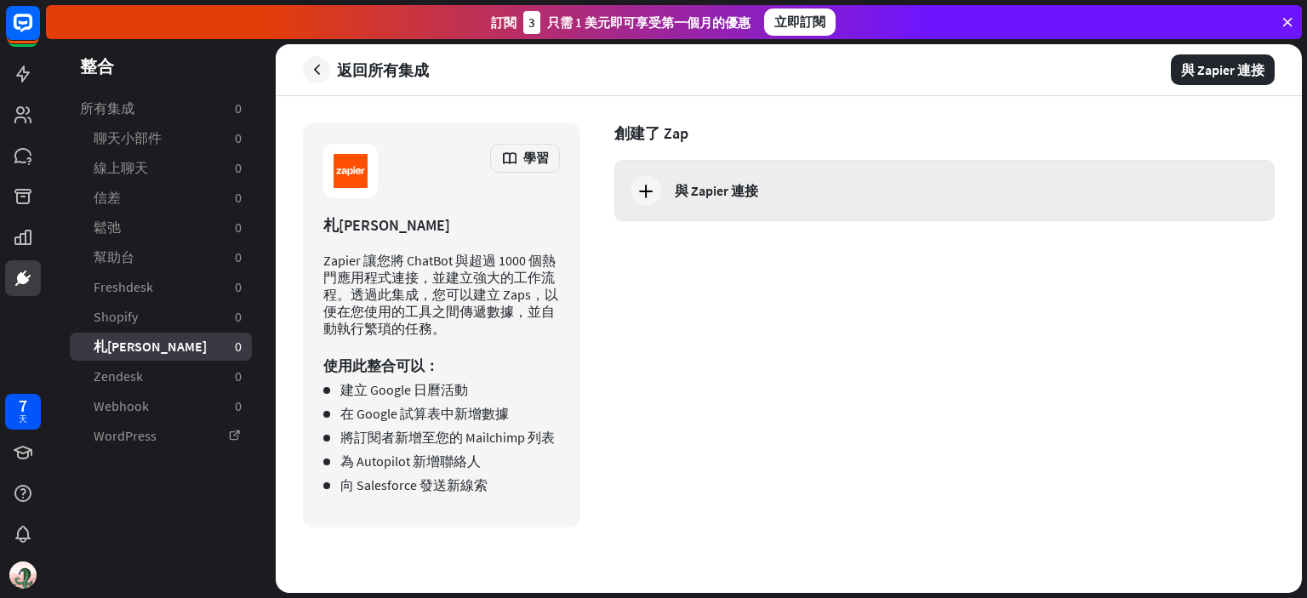
click at [638, 198] on icon at bounding box center [645, 190] width 20 height 20
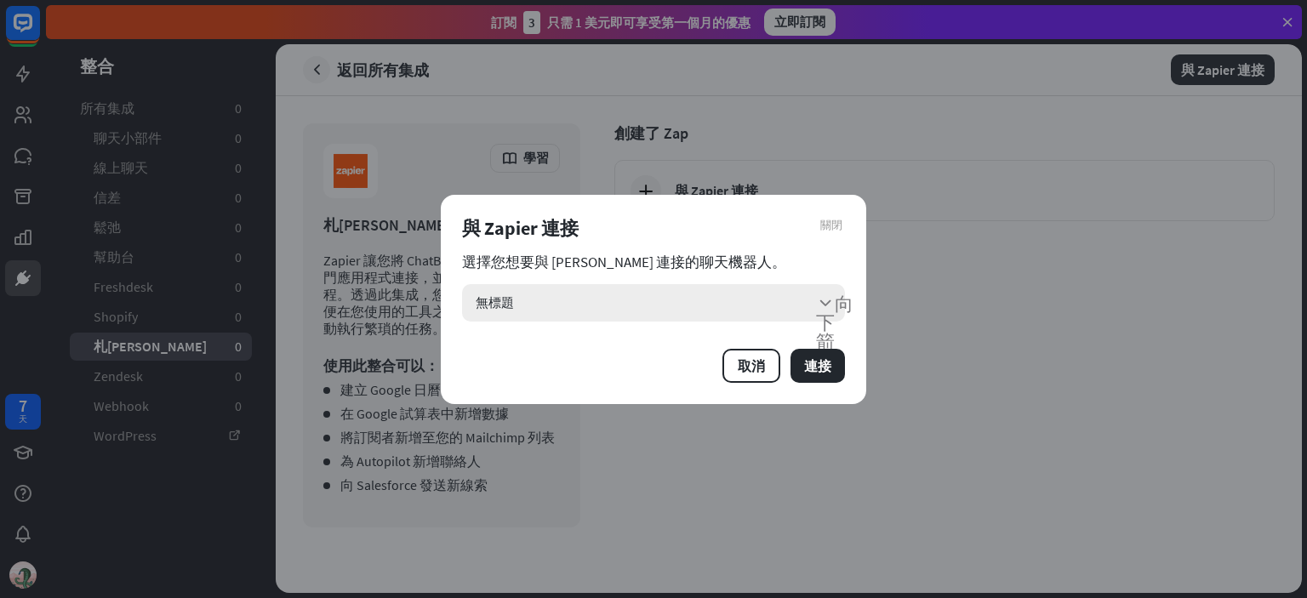
click at [623, 309] on div "無標題 向下箭頭" at bounding box center [653, 302] width 383 height 37
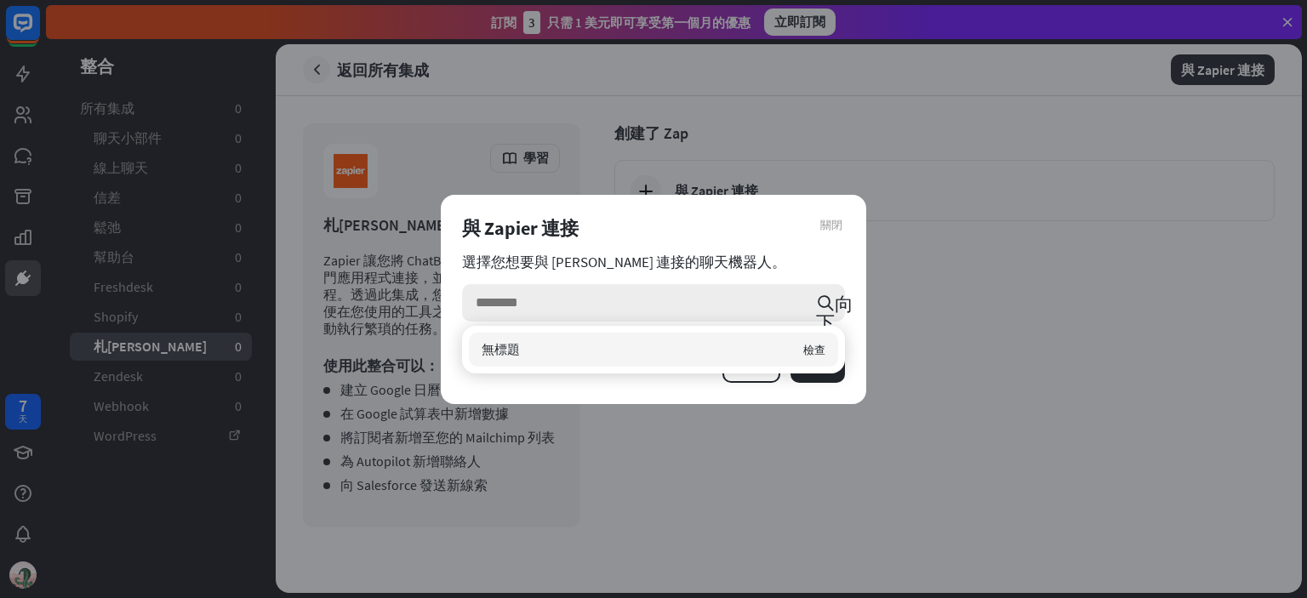
click at [620, 309] on input "search" at bounding box center [642, 302] width 332 height 37
click at [602, 342] on div "無標題 檢查" at bounding box center [653, 350] width 369 height 34
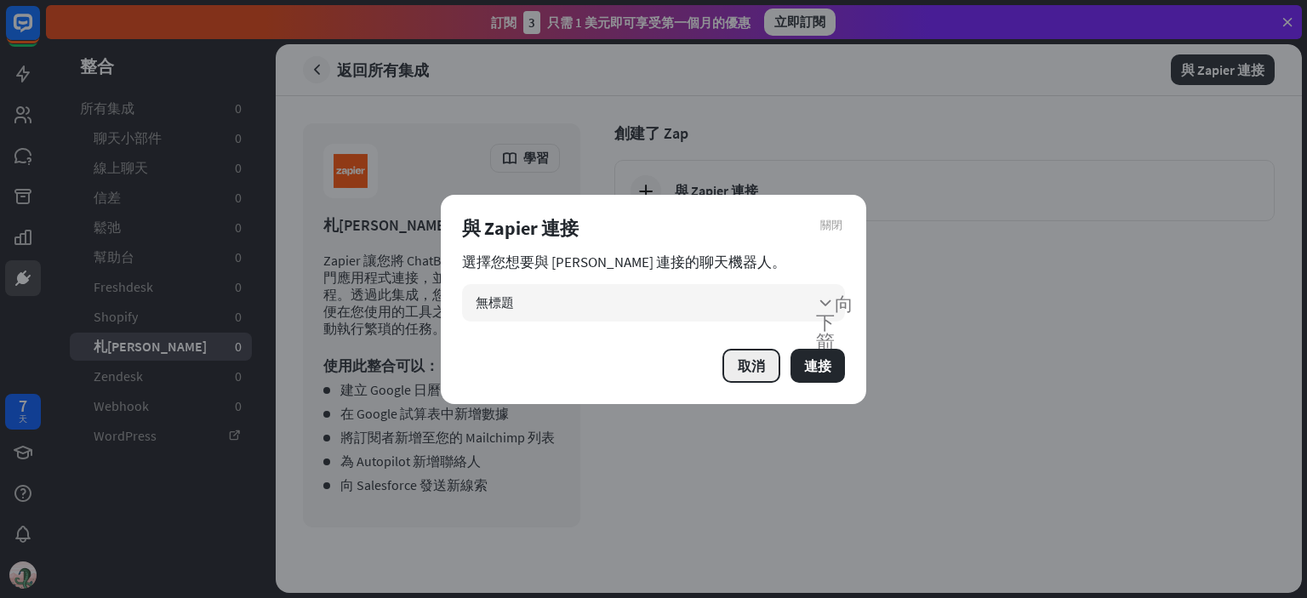
click at [744, 355] on button "取消" at bounding box center [751, 366] width 58 height 34
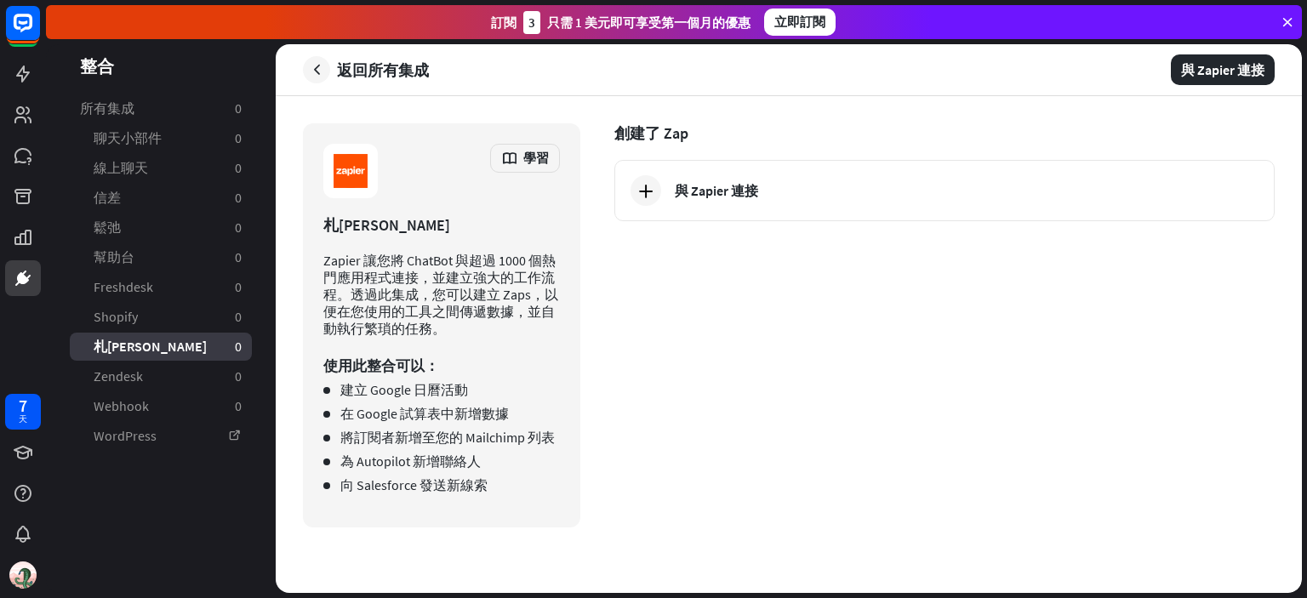
drag, startPoint x: 647, startPoint y: 293, endPoint x: 441, endPoint y: 115, distance: 272.6
click at [647, 293] on div "創建了 Zap 與 [PERSON_NAME] 連接" at bounding box center [944, 325] width 660 height 404
